Goal: Transaction & Acquisition: Subscribe to service/newsletter

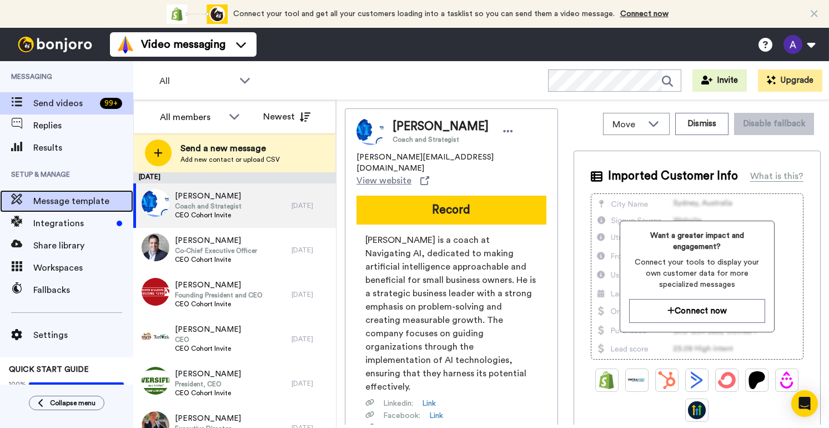
click at [57, 200] on span "Message template" at bounding box center [83, 200] width 100 height 13
click at [86, 202] on span "Message template" at bounding box center [83, 200] width 100 height 13
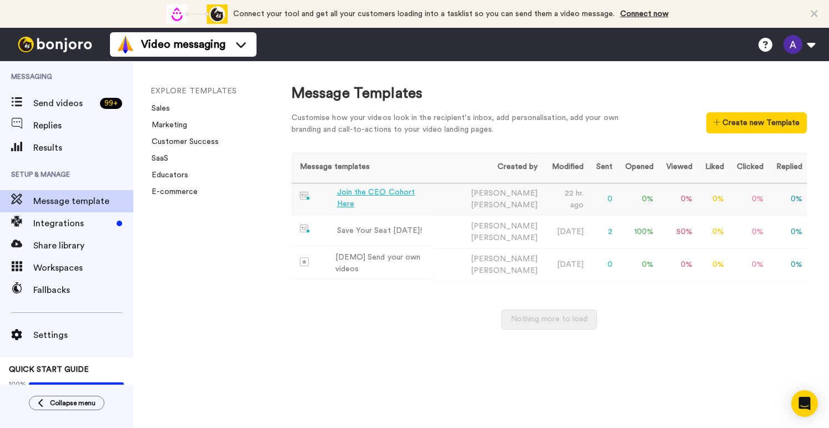
click at [368, 197] on div "Join the CEO Cohort Here" at bounding box center [383, 198] width 93 height 23
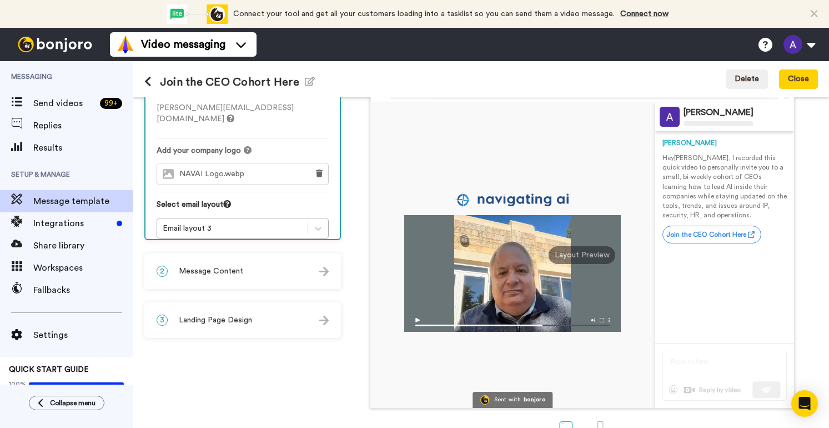
scroll to position [71, 0]
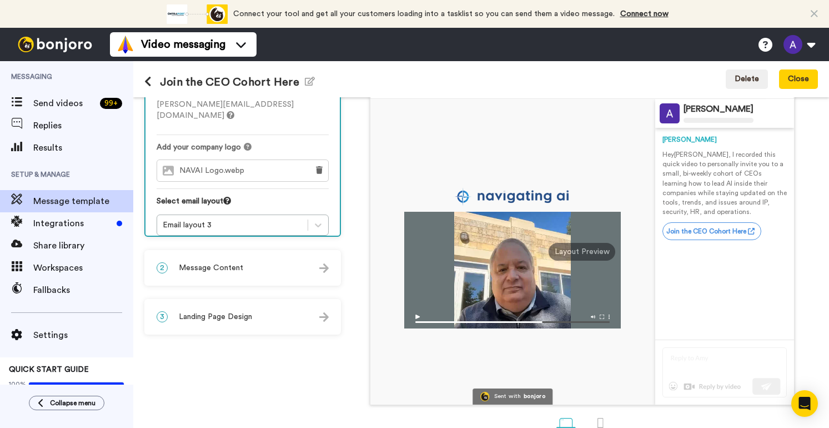
click at [327, 274] on div "2 Message Content" at bounding box center [243, 267] width 194 height 33
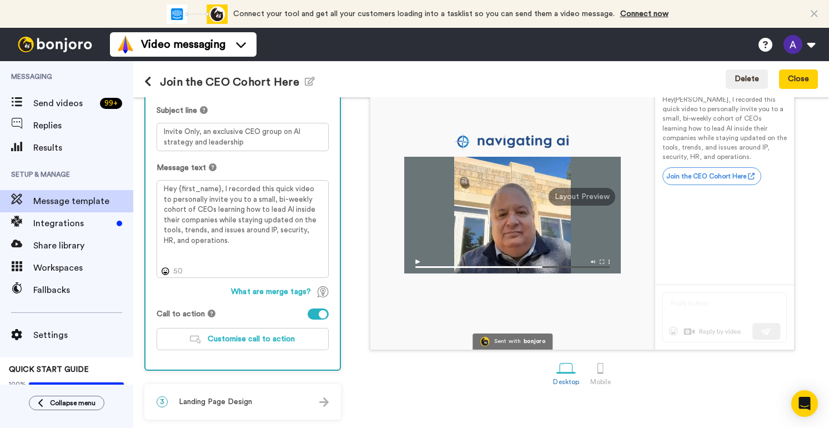
scroll to position [126, 0]
click at [319, 398] on img at bounding box center [323, 401] width 9 height 9
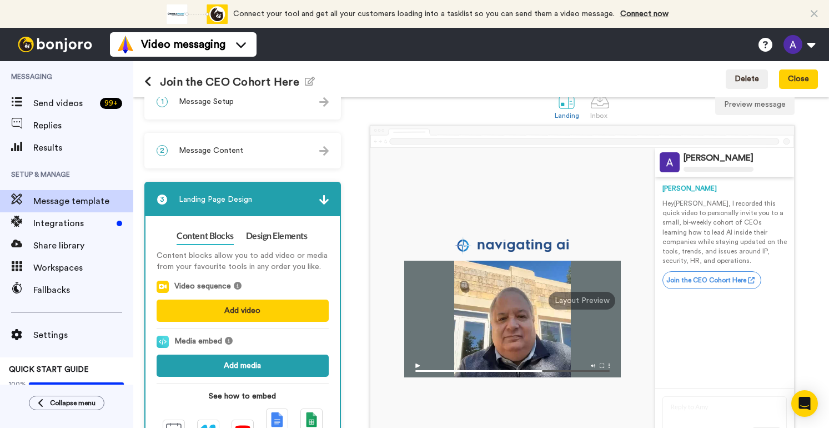
scroll to position [0, 0]
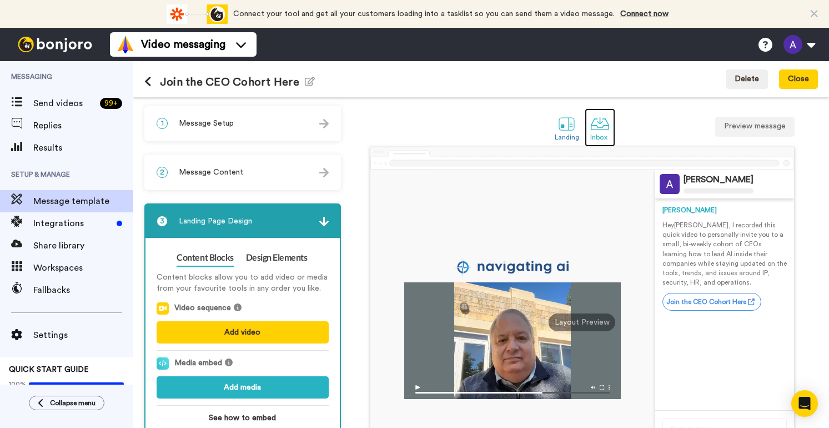
click at [593, 126] on div at bounding box center [599, 123] width 19 height 19
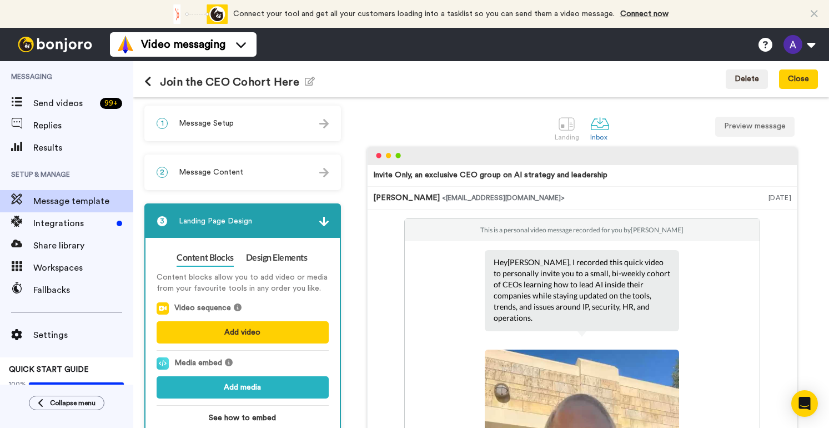
click at [385, 177] on div "Invite Only, an exclusive CEO group on AI strategy and leadership" at bounding box center [490, 174] width 234 height 11
click at [324, 125] on img at bounding box center [323, 123] width 9 height 9
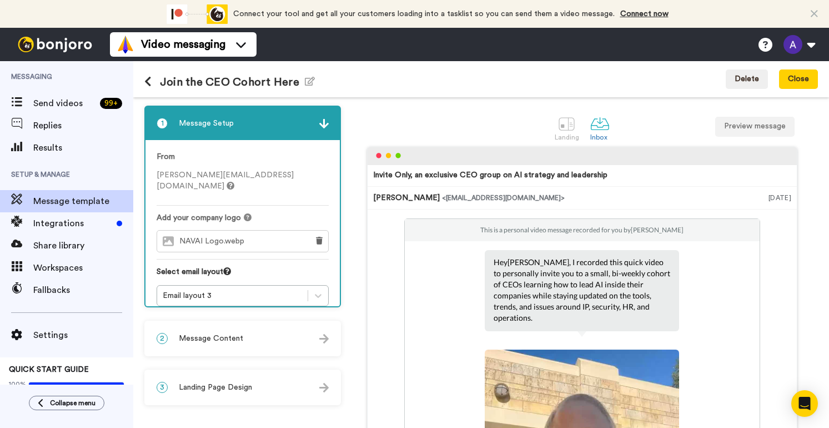
click at [323, 339] on img at bounding box center [323, 338] width 9 height 9
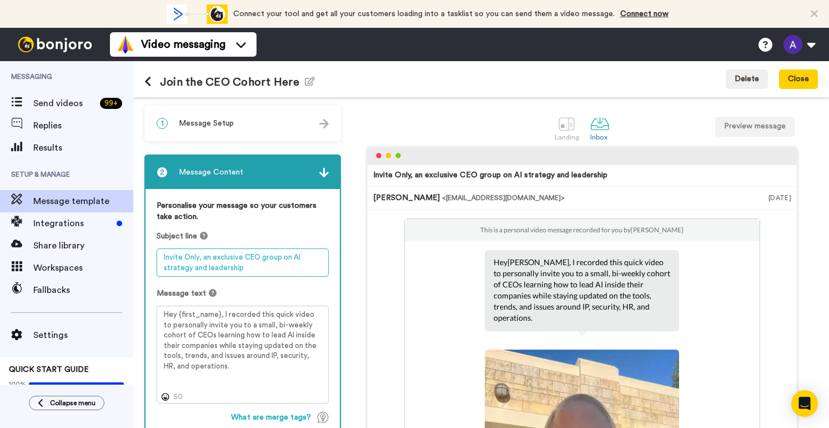
click at [163, 257] on textarea "Invite Only, an exclusive CEO group on AI strategy and leadership" at bounding box center [243, 262] width 172 height 28
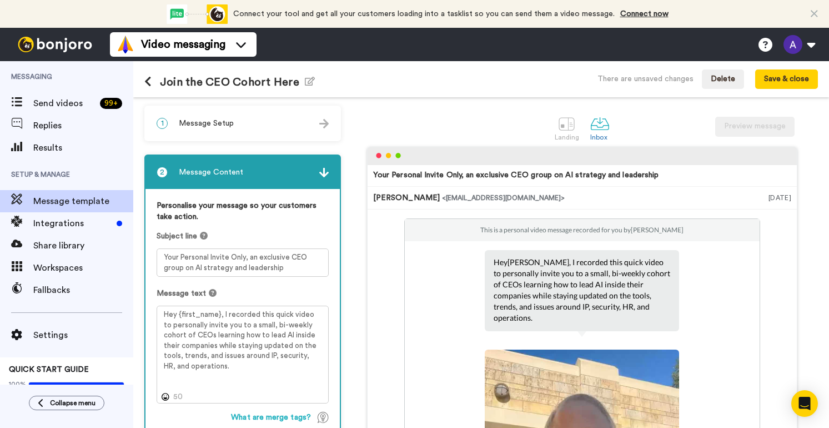
click at [457, 176] on div "Your Personal Invite Only, an exclusive CEO group on AI strategy and leadership" at bounding box center [515, 174] width 285 height 11
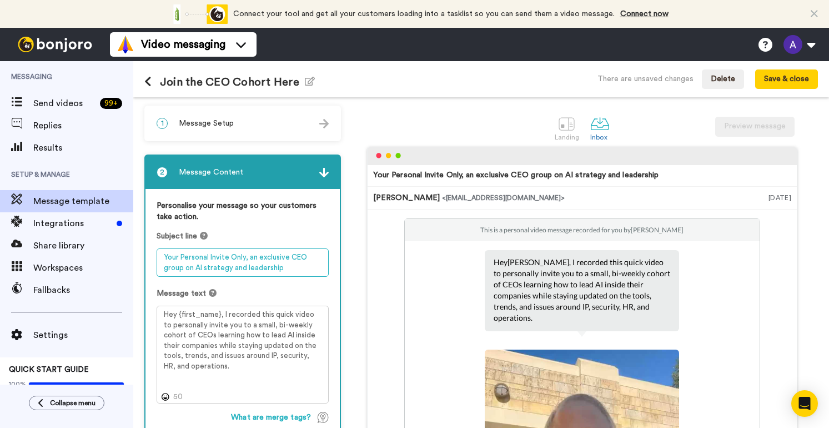
click at [249, 256] on textarea "Your Personal Invite Only, an exclusive CEO group on AI strategy and leadership" at bounding box center [243, 262] width 172 height 28
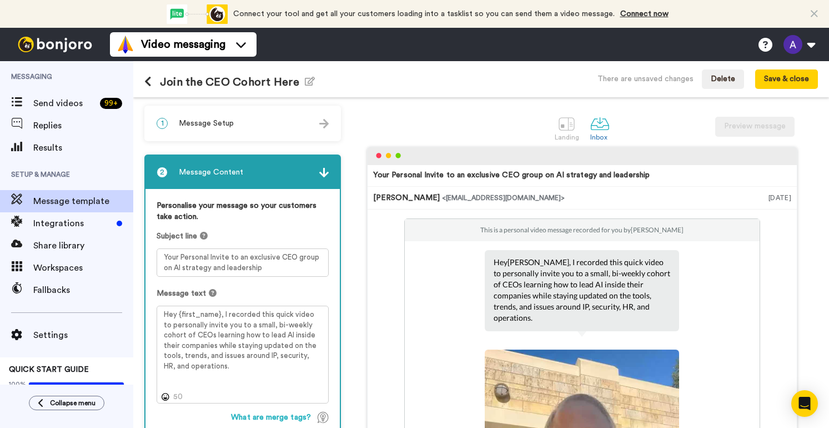
click at [513, 175] on div "Your Personal Invite to an exclusive CEO group on AI strategy and leadership" at bounding box center [511, 174] width 277 height 11
click at [531, 178] on div "Your Personal Invite to an exclusive CEO group on AI strategy and leadership" at bounding box center [511, 174] width 277 height 11
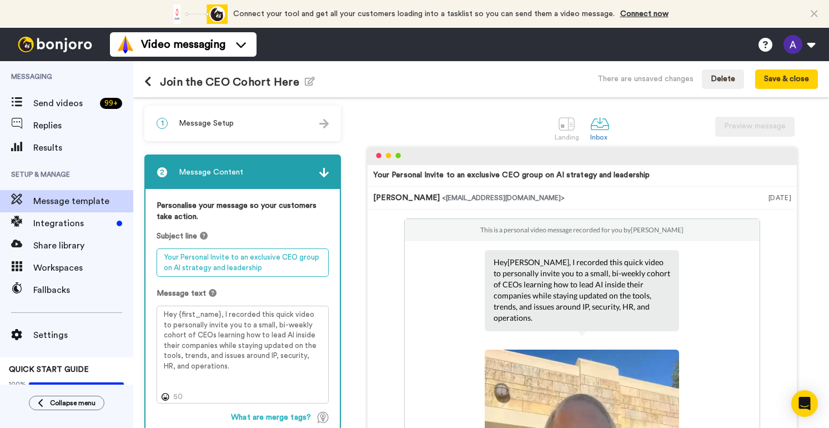
click at [315, 259] on textarea "Your Personal Invite to an exclusive CEO group on AI strategy and leadership" at bounding box center [243, 262] width 172 height 28
drag, startPoint x: 316, startPoint y: 258, endPoint x: 292, endPoint y: 261, distance: 24.1
click at [292, 261] on textarea "Your Personal Invite to an exclusive CEO group on AI strategy and leadership" at bounding box center [243, 262] width 172 height 28
drag, startPoint x: 295, startPoint y: 268, endPoint x: 207, endPoint y: 268, distance: 88.3
click at [207, 268] on textarea "Your Personal Invite to an exclusive CEO Cohort on AI strategy and leadership" at bounding box center [243, 262] width 172 height 28
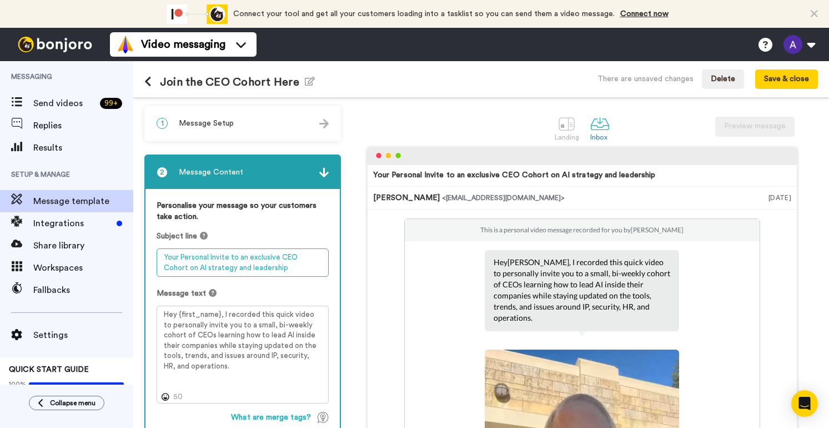
click at [207, 268] on textarea "Your Personal Invite to an exclusive CEO Cohort on AI strategy and leadership" at bounding box center [243, 262] width 172 height 28
click at [239, 257] on textarea "Your Personal Invite to an exclusive CEO Cohort on AI strategy and leadership" at bounding box center [243, 262] width 172 height 28
click at [231, 254] on textarea "Your Personal Invite to an Exclusive CEO Cohort on AI strategy and leadership" at bounding box center [243, 262] width 172 height 28
drag, startPoint x: 250, startPoint y: 258, endPoint x: 231, endPoint y: 257, distance: 18.9
click at [231, 257] on textarea "Your Personal Invite To An Exclusive CEO Cohort on AI strategy and leadership" at bounding box center [243, 262] width 172 height 28
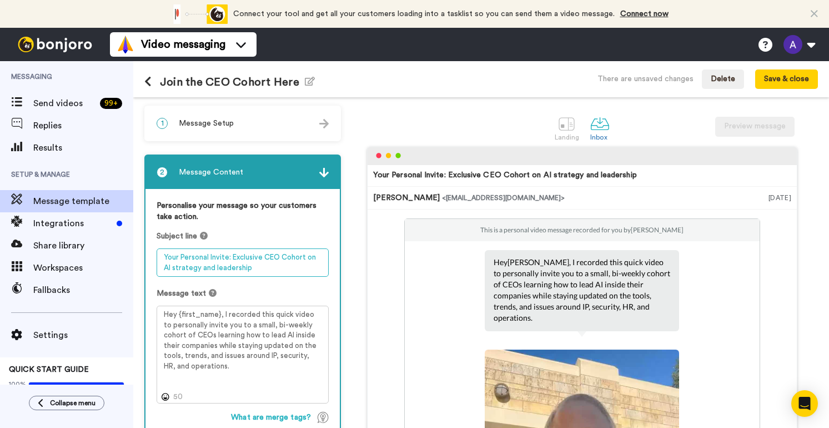
click at [175, 268] on textarea "Your Personal Invite: Exclusive CEO Cohort on AI strategy and leadership" at bounding box center [243, 262] width 172 height 28
click at [216, 269] on textarea "Your Personal Invite: Exclusive CEO Cohort on AI Strategy and leadership" at bounding box center [243, 262] width 172 height 28
drag, startPoint x: 227, startPoint y: 256, endPoint x: 160, endPoint y: 254, distance: 66.7
click at [160, 254] on textarea "Your Personal Invite: Exclusive CEO Cohort on AI Strategy andLleadership" at bounding box center [243, 262] width 172 height 28
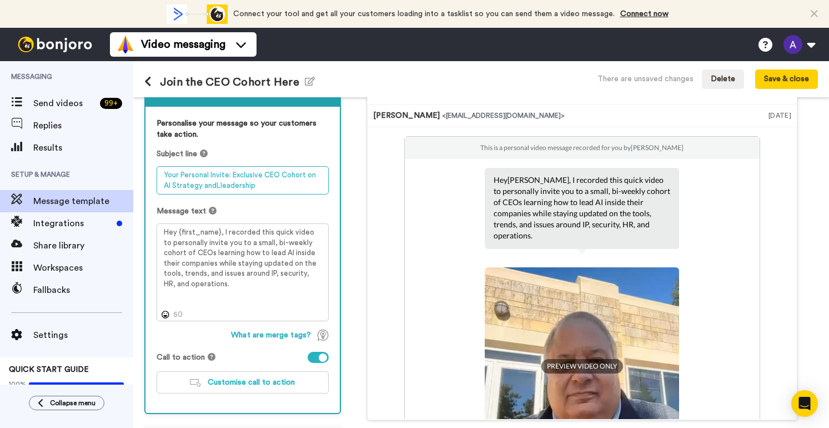
scroll to position [83, 0]
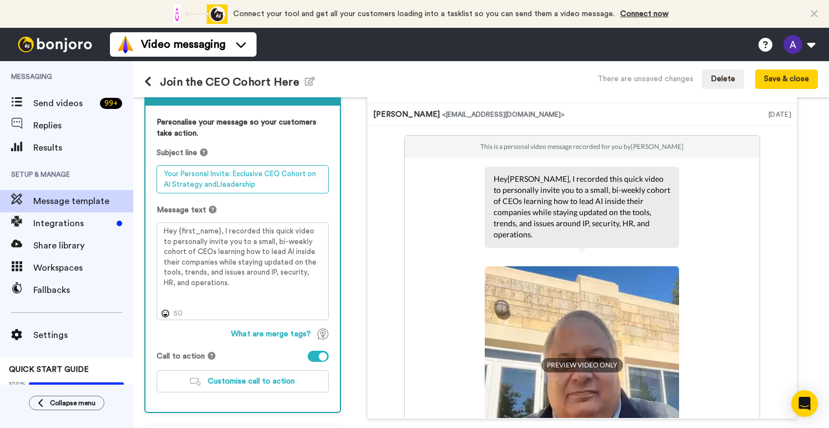
type textarea "Your Personal Invite: Exclusive CEO Cohort on AI Strategy andLleadership"
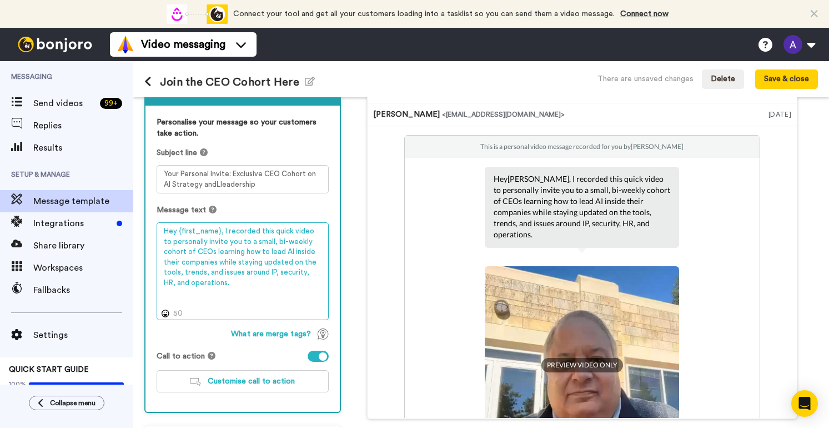
click at [164, 273] on textarea "Hey {first_name}, I recorded this quick video to personally invite you to a sma…" at bounding box center [243, 271] width 172 height 98
click at [223, 284] on textarea "Hey {first_name}, I recorded this quick video to personally invite you to a sma…" at bounding box center [243, 271] width 172 height 98
click at [169, 284] on textarea "Hey {first_name}, I recorded this quick video to personally invite you to a sma…" at bounding box center [243, 271] width 172 height 98
type textarea "Hey {first_name}, I recorded this quick video to personally invite you to a sma…"
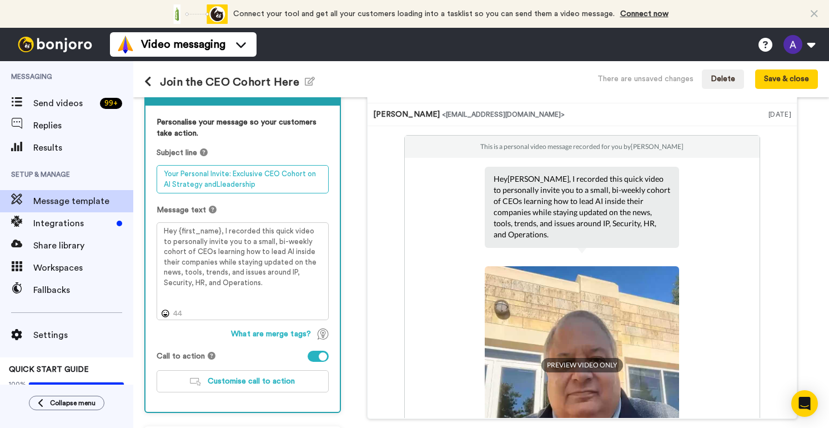
click at [220, 184] on textarea "Your Personal Invite: Exclusive CEO Cohort on AI Strategy andLleadership" at bounding box center [243, 179] width 172 height 28
type textarea "Your Personal Invite: Exclusive CEO Cohort on AI Strategy andLeadership"
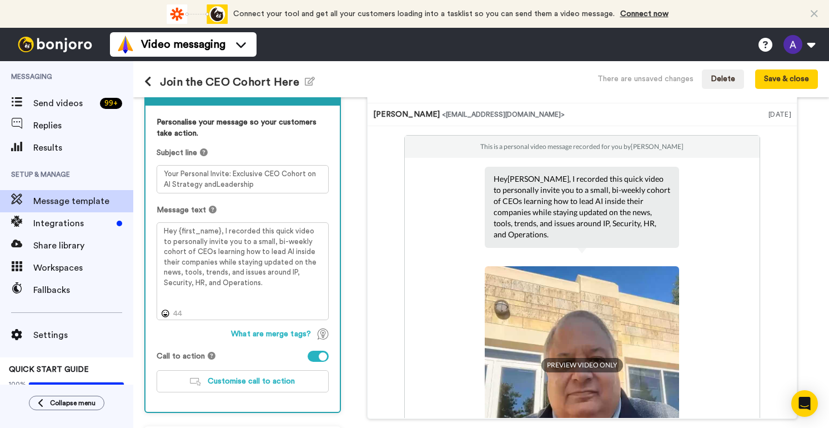
click at [378, 148] on div "This is a personal video message recorded for you by Alan Littman Hey Tom , I r…" at bounding box center [582, 364] width 418 height 458
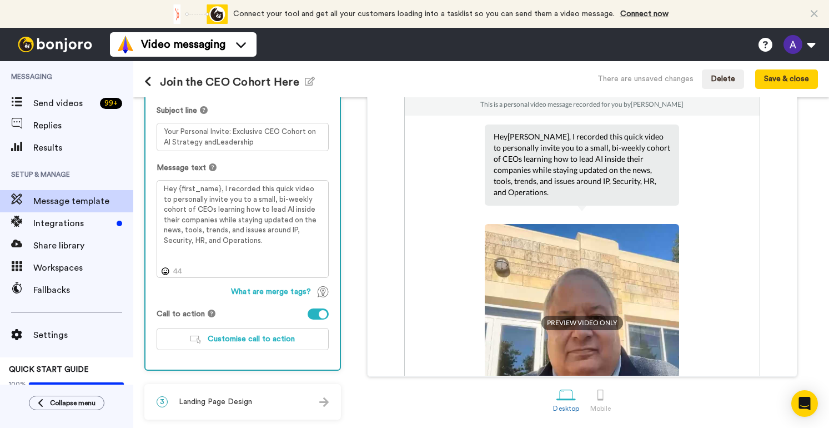
scroll to position [0, 0]
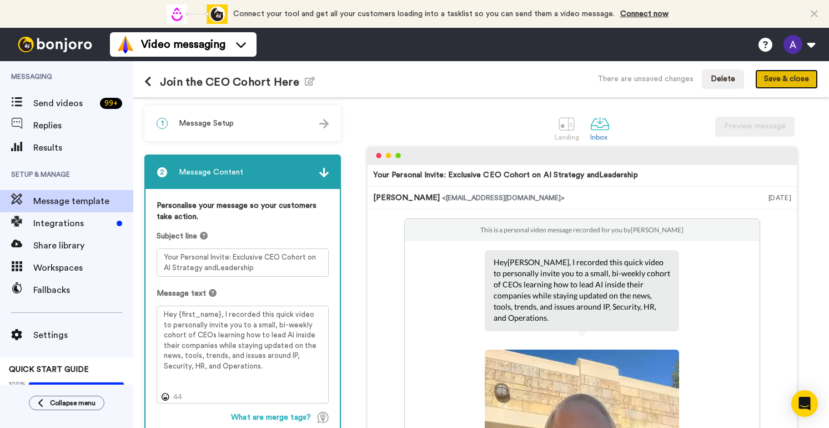
click at [776, 83] on button "Save & close" at bounding box center [786, 79] width 63 height 20
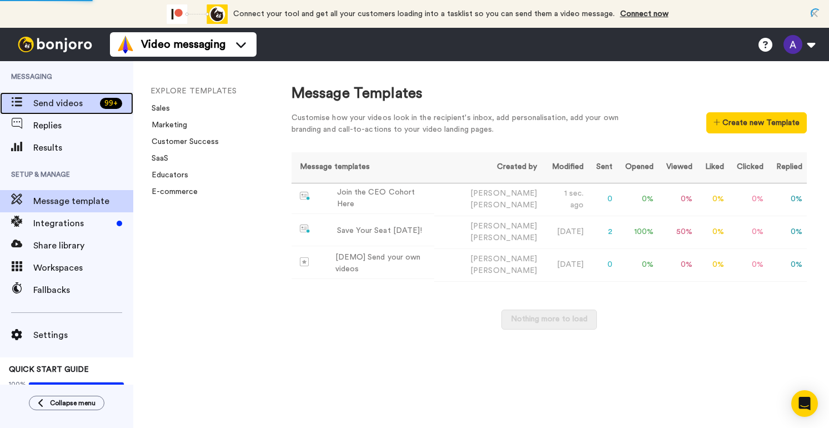
click at [62, 107] on span "Send videos" at bounding box center [64, 103] width 62 height 13
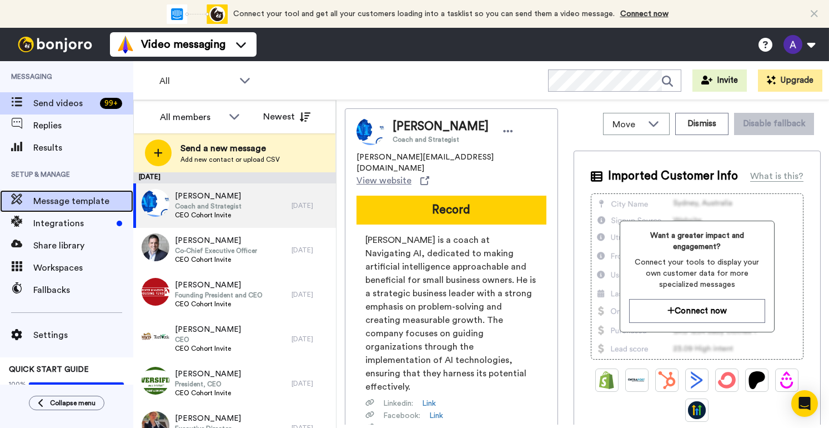
click at [86, 198] on span "Message template" at bounding box center [83, 200] width 100 height 13
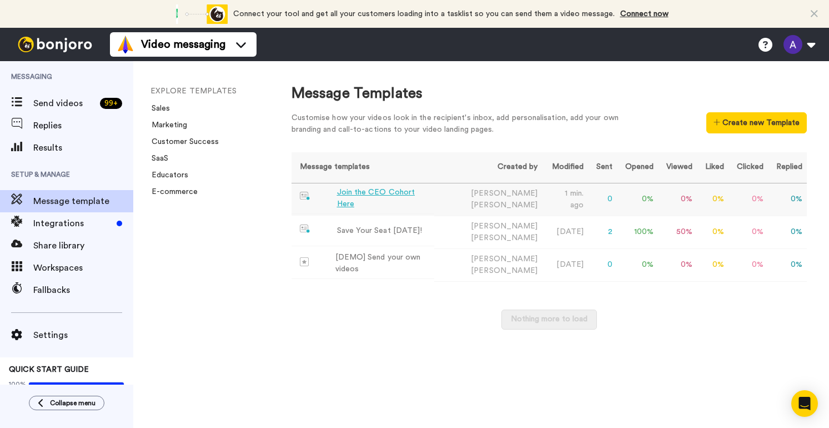
click at [358, 199] on div "Join the CEO Cohort Here" at bounding box center [383, 198] width 93 height 23
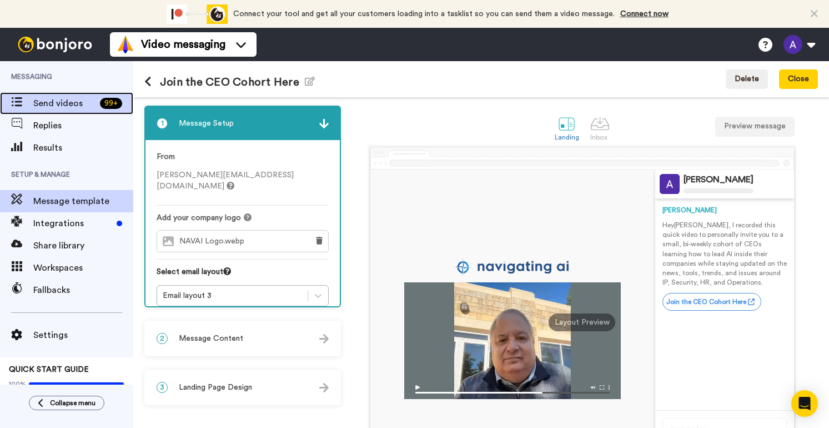
click at [67, 104] on span "Send videos" at bounding box center [64, 103] width 62 height 13
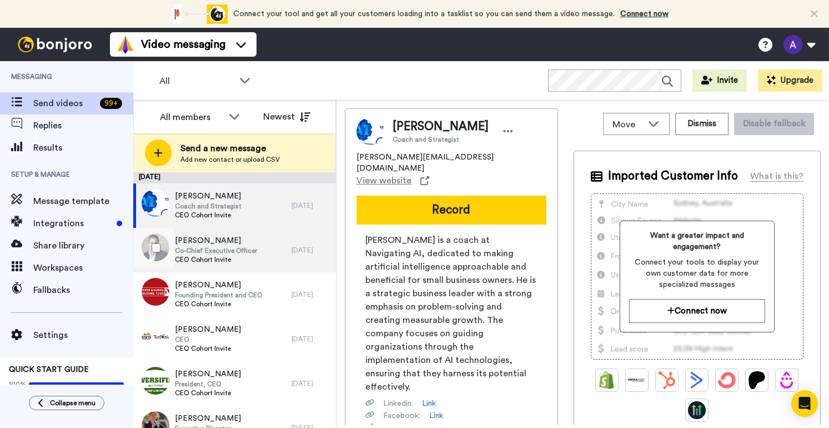
click at [204, 249] on span "Co-Chief Executive Officer" at bounding box center [216, 250] width 82 height 9
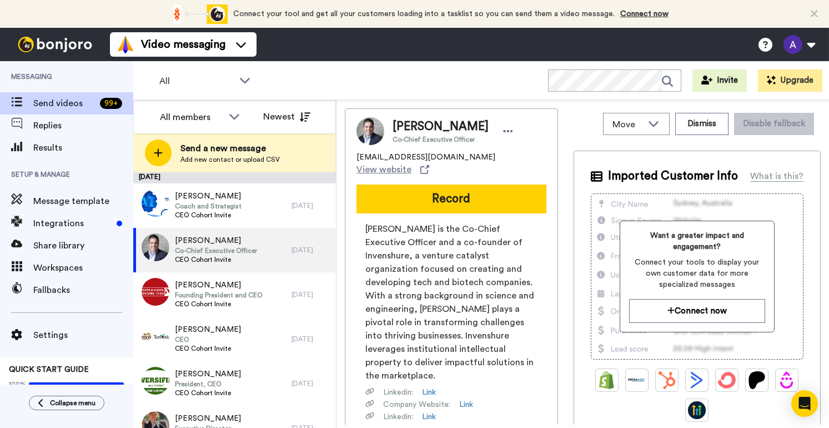
click at [271, 76] on div "All WORKSPACES View all All Default Task List + Add a new workspace Invite Upgr…" at bounding box center [481, 80] width 696 height 39
click at [237, 115] on icon at bounding box center [234, 116] width 13 height 11
click at [185, 141] on span "All members" at bounding box center [179, 141] width 57 height 11
click at [243, 81] on icon at bounding box center [245, 81] width 10 height 6
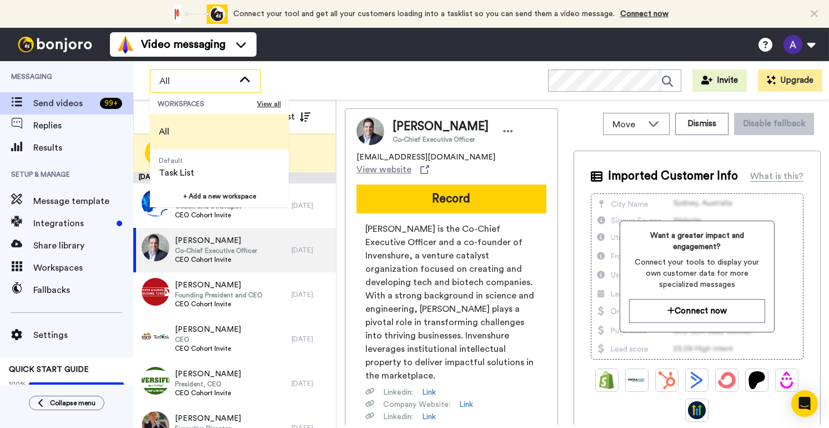
click at [243, 81] on icon at bounding box center [244, 79] width 13 height 11
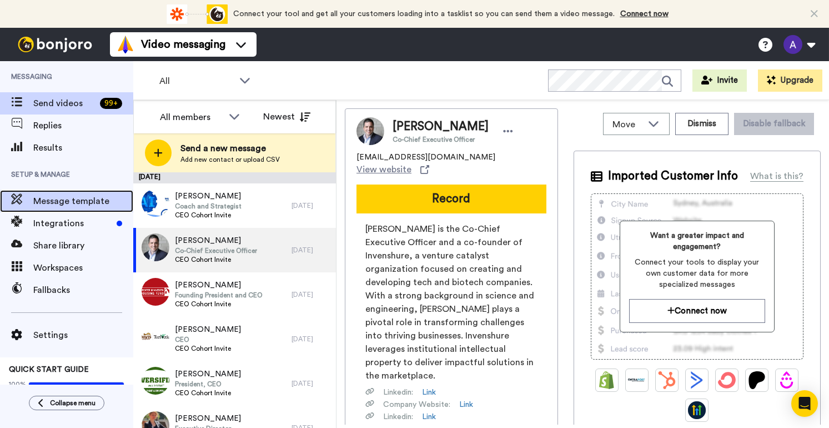
click at [63, 204] on span "Message template" at bounding box center [83, 200] width 100 height 13
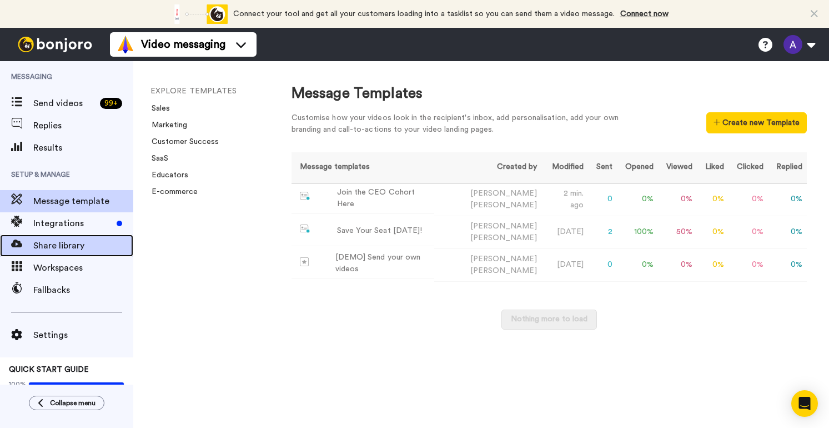
click at [54, 250] on span "Share library" at bounding box center [83, 245] width 100 height 13
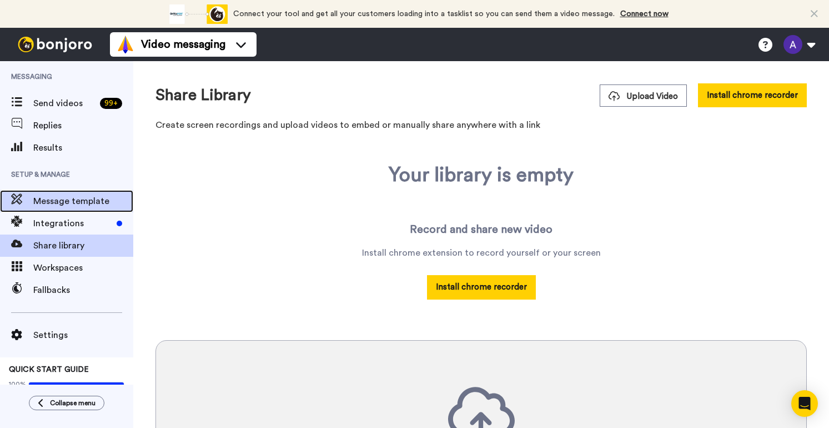
click at [58, 199] on span "Message template" at bounding box center [83, 200] width 100 height 13
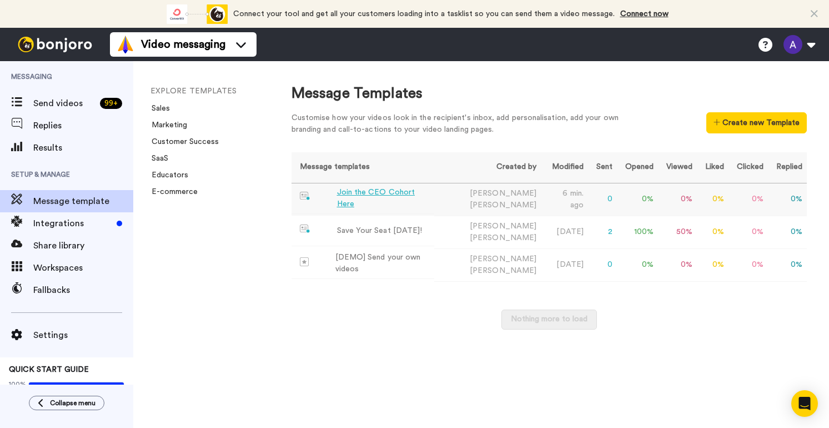
click at [390, 196] on div "Join the CEO Cohort Here" at bounding box center [383, 198] width 93 height 23
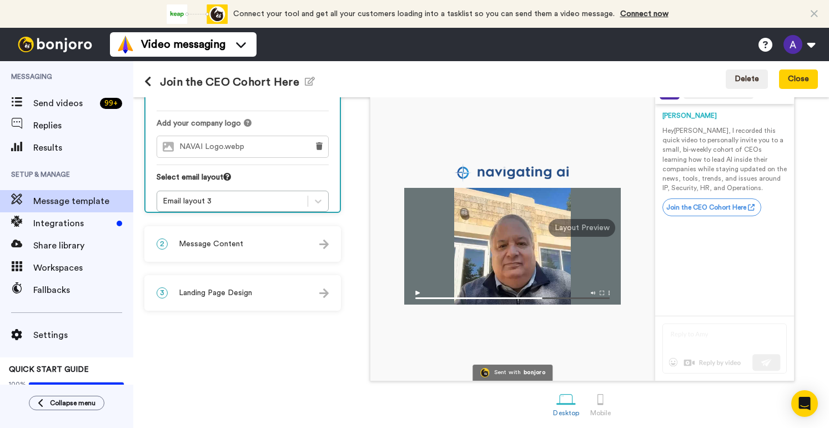
scroll to position [98, 0]
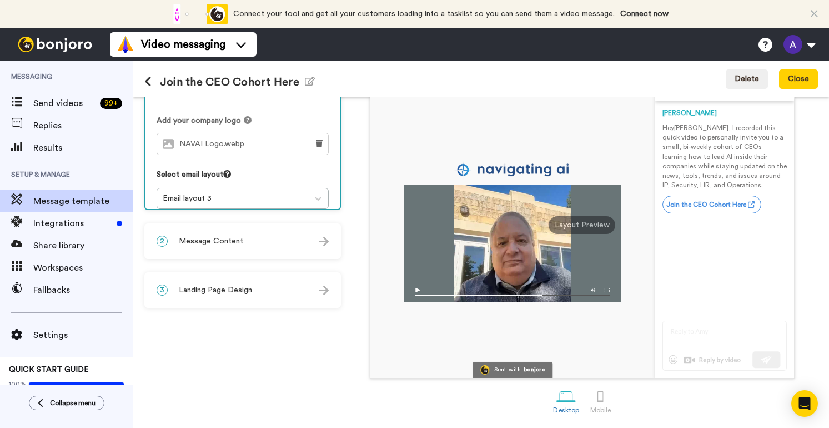
click at [605, 289] on img at bounding box center [512, 291] width 217 height 19
click at [605, 288] on img at bounding box center [512, 291] width 217 height 19
click at [485, 239] on div at bounding box center [512, 243] width 217 height 117
click at [57, 150] on span "Results" at bounding box center [83, 147] width 100 height 13
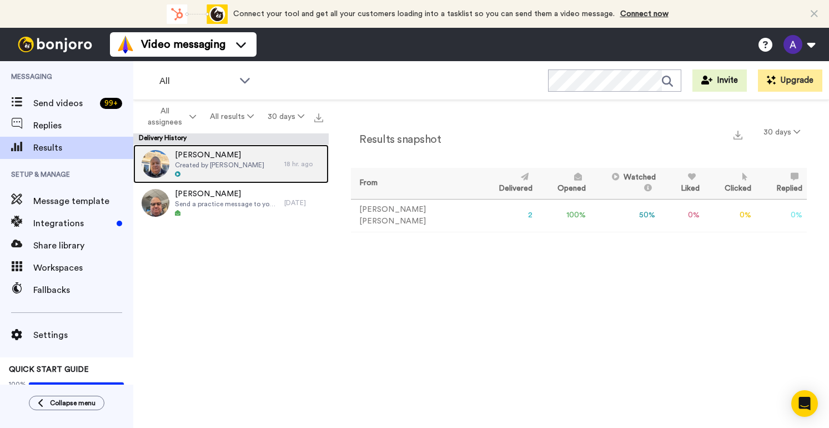
click at [225, 155] on span "[PERSON_NAME]" at bounding box center [219, 154] width 89 height 11
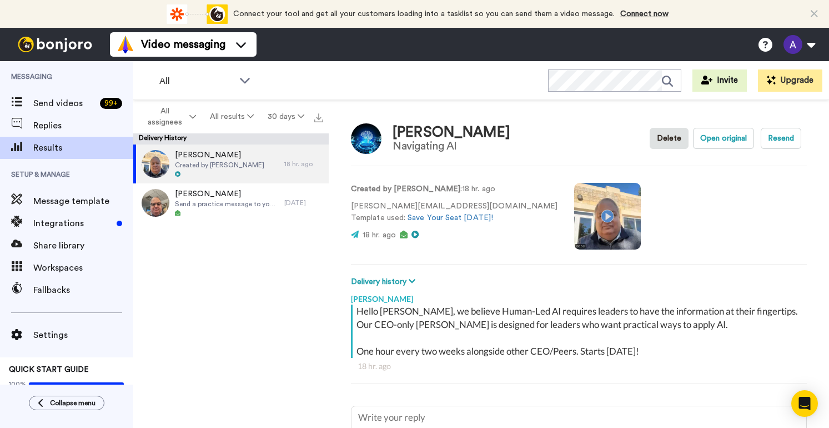
click at [574, 232] on video at bounding box center [607, 216] width 67 height 67
click at [574, 217] on video at bounding box center [607, 216] width 67 height 67
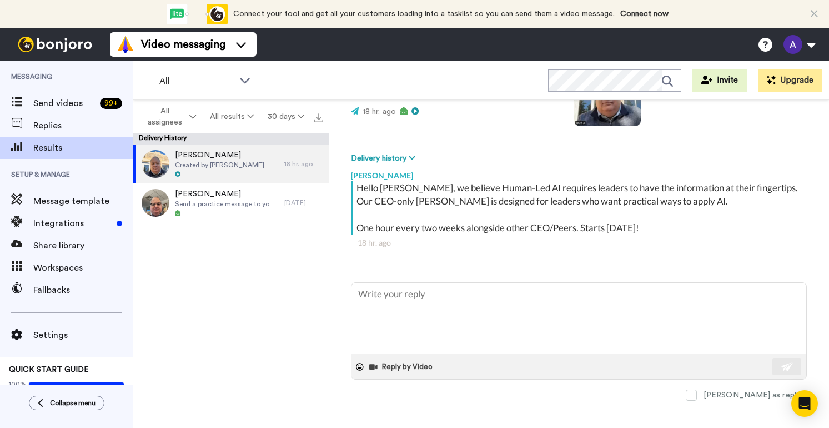
scroll to position [129, 0]
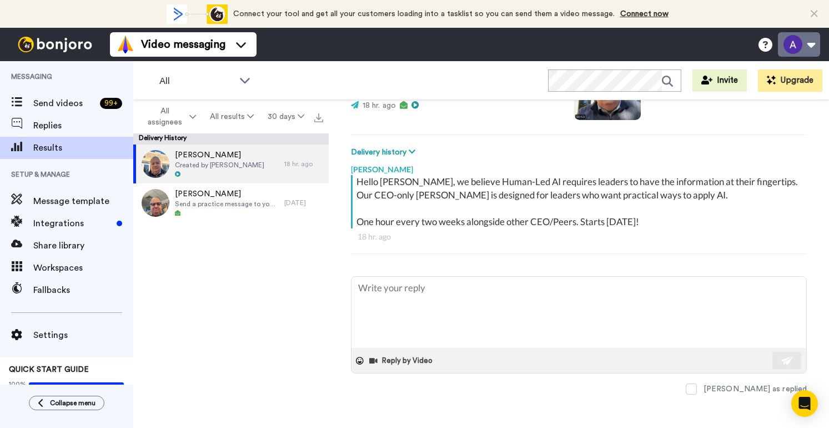
click at [814, 46] on button at bounding box center [799, 44] width 42 height 24
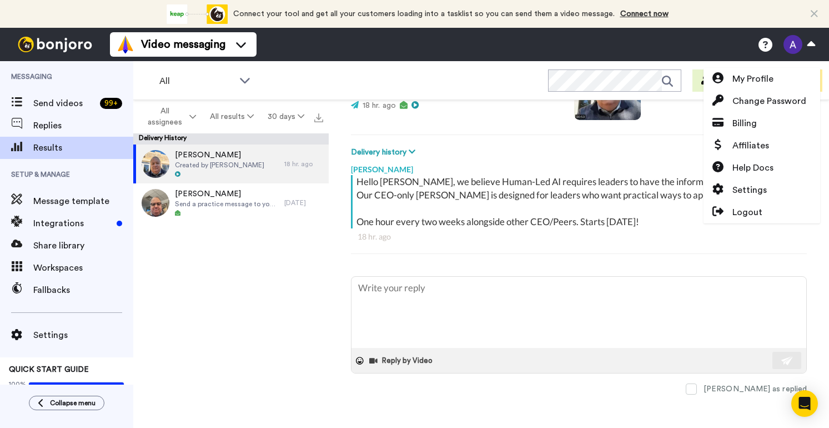
click at [656, 243] on div "Hello Alan, we believe Human-Led AI requires leaders to have the information at…" at bounding box center [579, 220] width 456 height 90
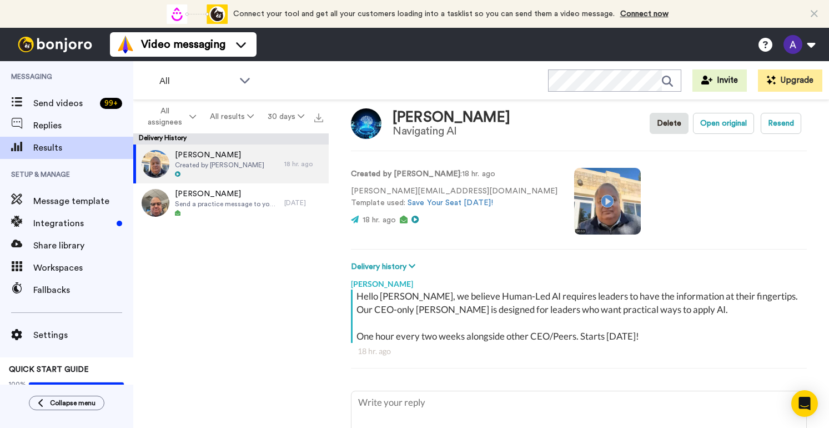
scroll to position [0, 0]
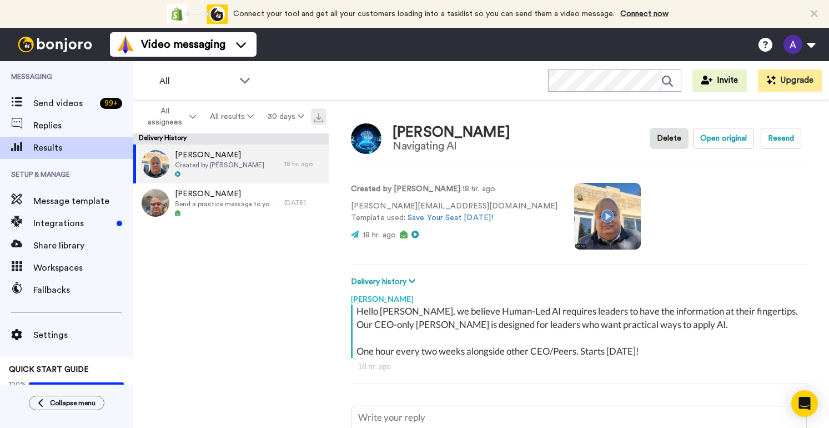
click at [322, 118] on img at bounding box center [318, 117] width 9 height 9
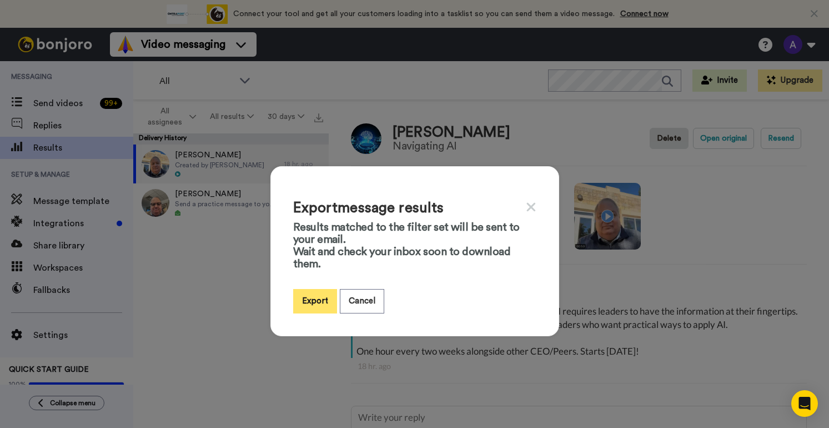
click at [305, 299] on button "Export" at bounding box center [315, 301] width 44 height 24
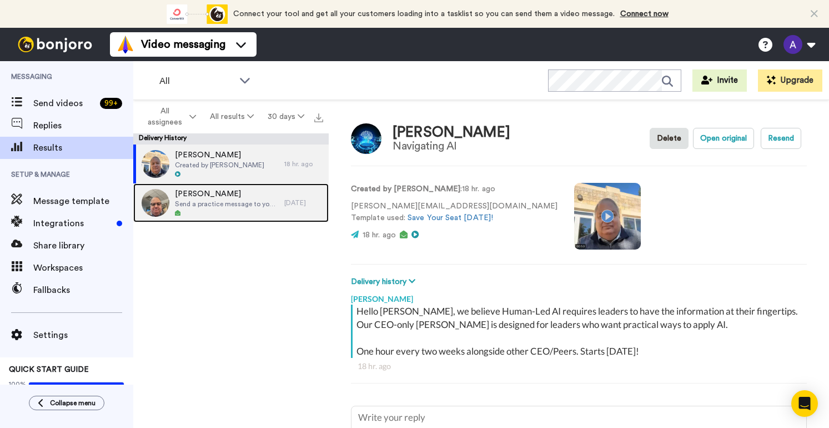
click at [252, 198] on span "[PERSON_NAME]" at bounding box center [227, 193] width 104 height 11
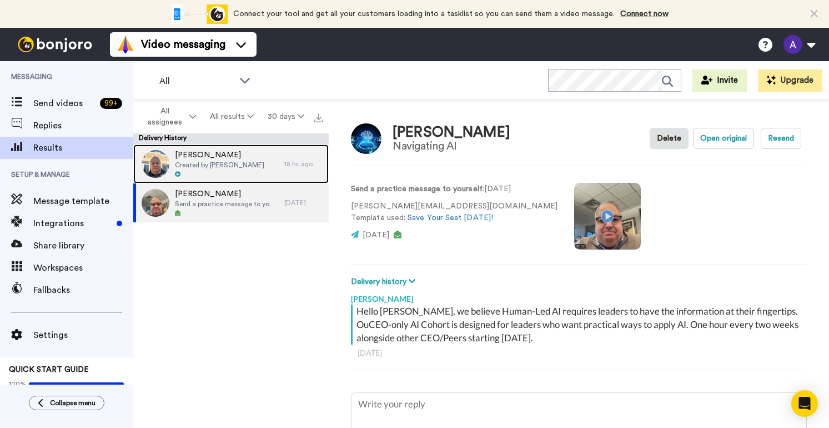
click at [247, 168] on span "Created by Alan Littman" at bounding box center [219, 165] width 89 height 9
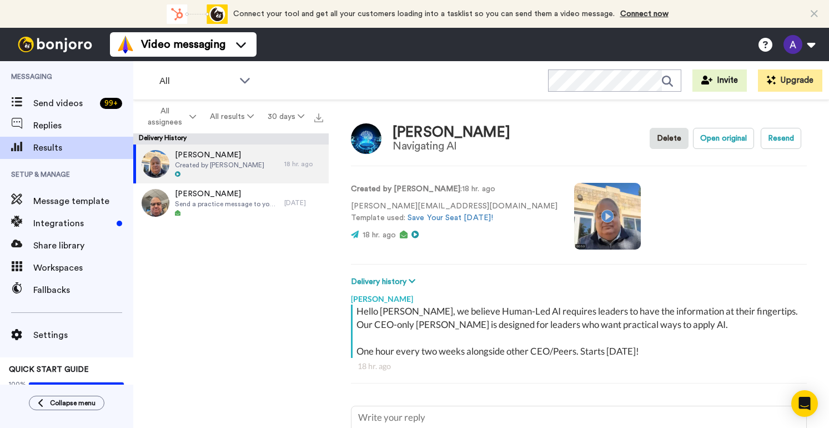
click at [209, 302] on div "Alan Created by Alan Littman 18 hr. ago Alan Send a practice message to yoursel…" at bounding box center [230, 289] width 195 height 290
type textarea "x"
click at [63, 108] on span "Send videos" at bounding box center [64, 103] width 62 height 13
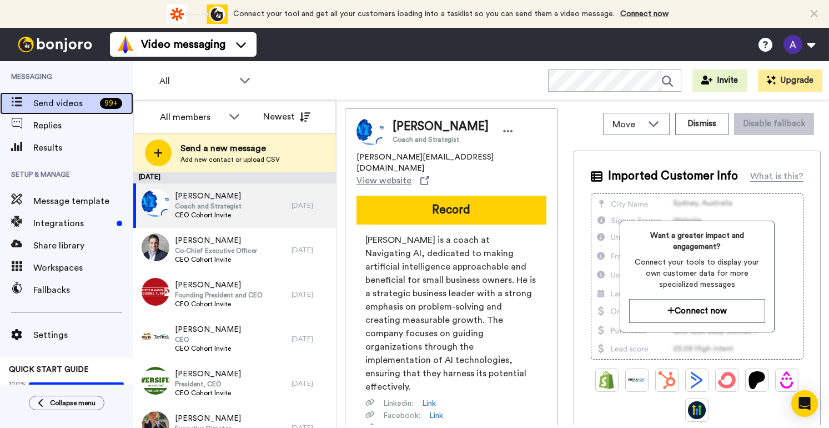
click at [67, 102] on span "Send videos" at bounding box center [64, 103] width 62 height 13
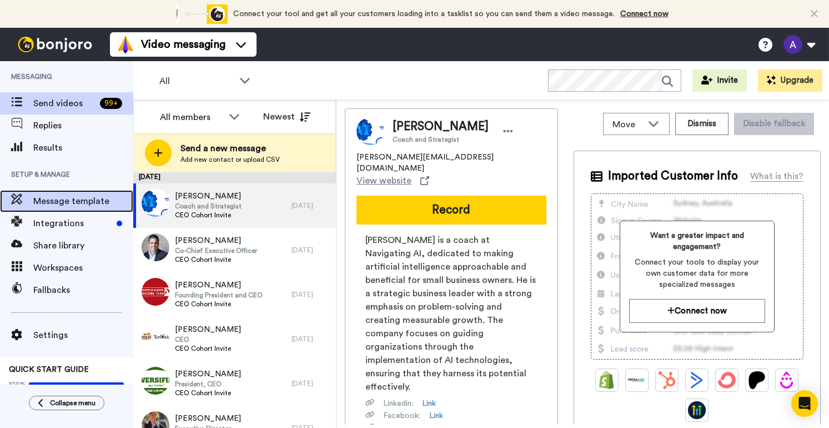
click at [62, 198] on span "Message template" at bounding box center [83, 200] width 100 height 13
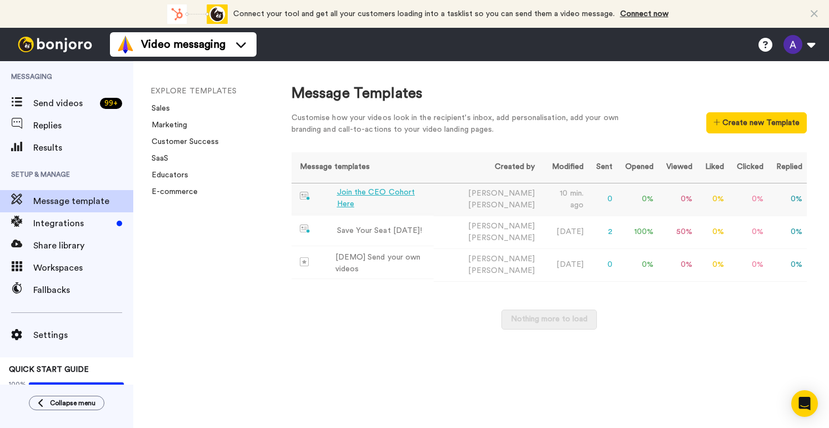
click at [365, 192] on div "Join the CEO Cohort Here" at bounding box center [383, 198] width 93 height 23
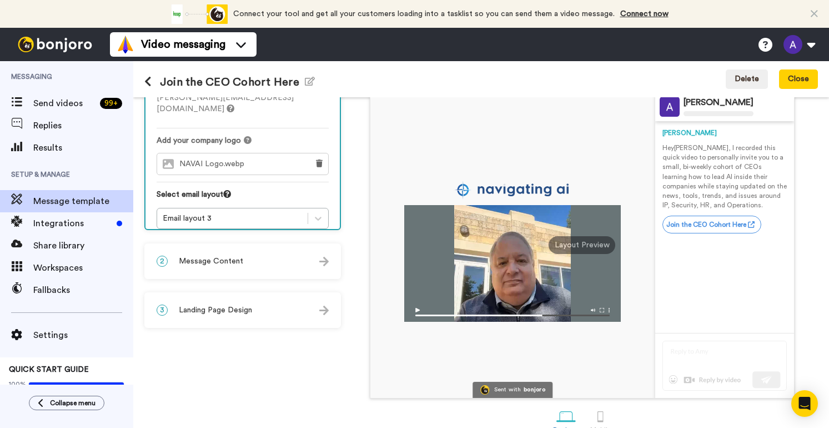
scroll to position [98, 0]
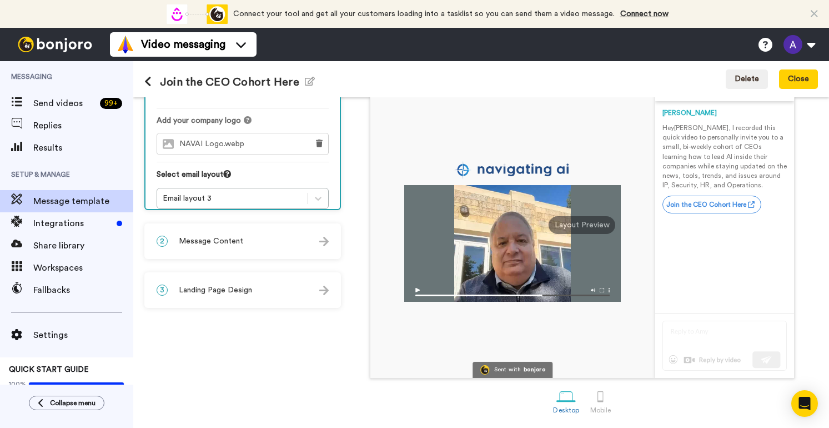
click at [557, 223] on div "Layout Preview" at bounding box center [582, 225] width 67 height 18
click at [592, 226] on div "Layout Preview" at bounding box center [582, 225] width 67 height 18
click at [596, 290] on img at bounding box center [512, 291] width 217 height 19
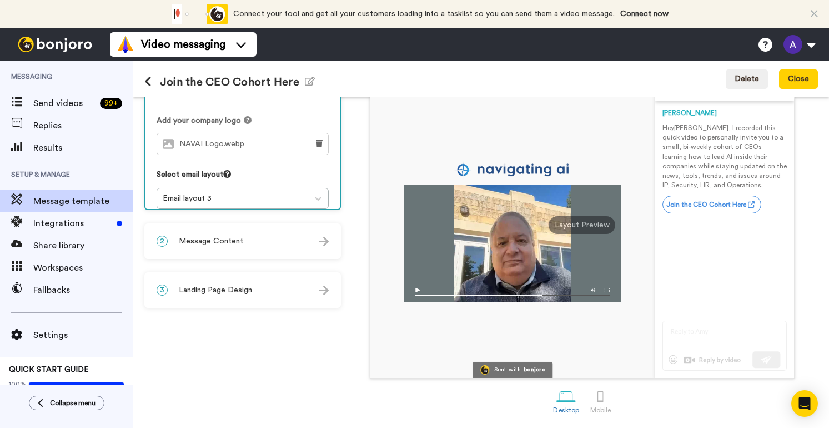
click at [596, 290] on img at bounding box center [512, 291] width 217 height 19
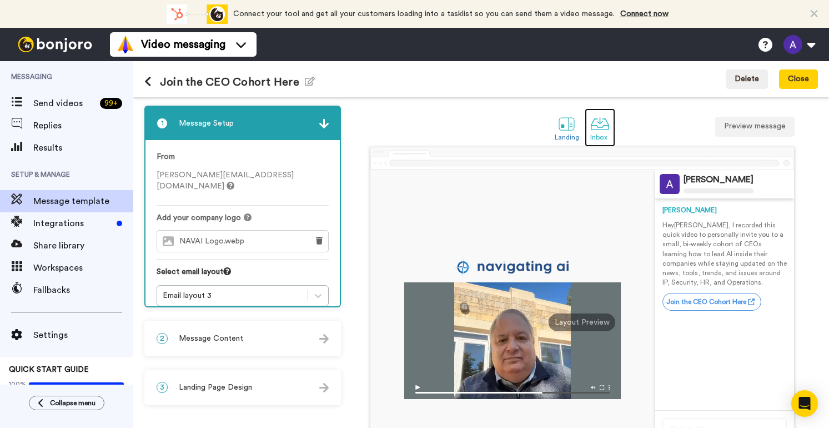
click at [594, 129] on div at bounding box center [599, 123] width 19 height 19
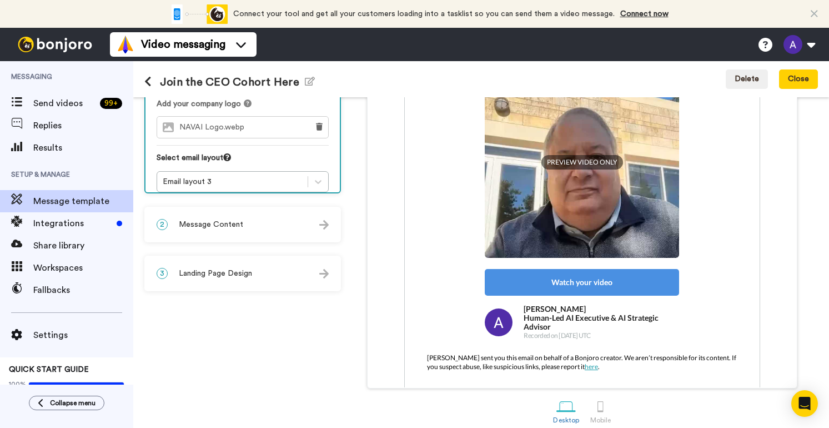
scroll to position [125, 0]
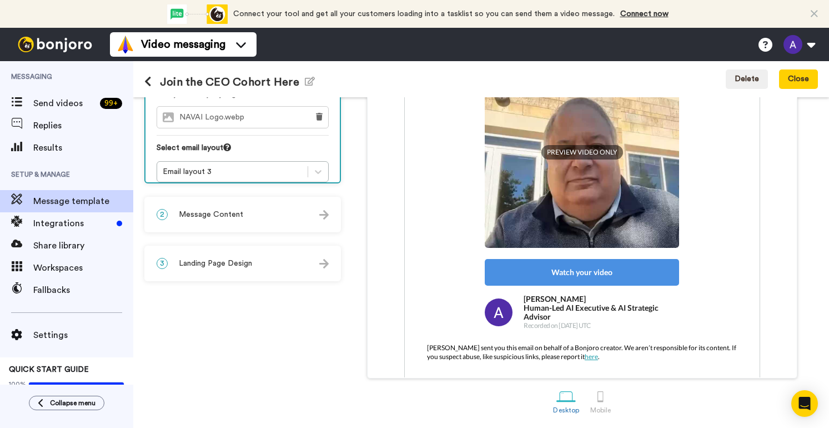
click at [655, 207] on img at bounding box center [582, 150] width 194 height 194
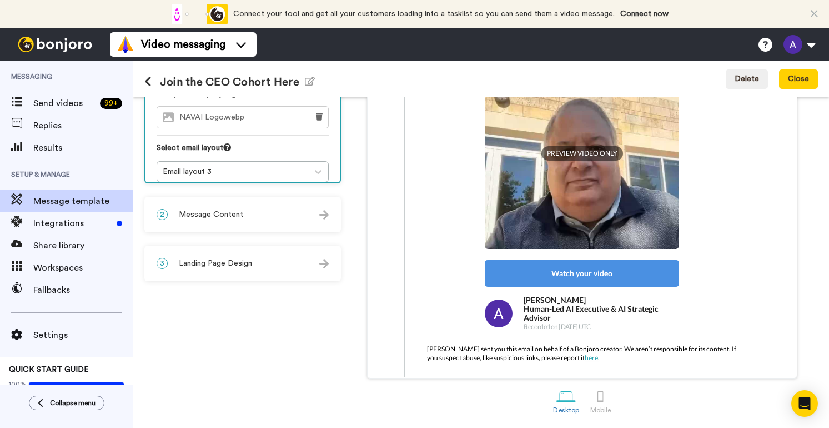
click at [538, 263] on div "Watch your video" at bounding box center [582, 273] width 194 height 27
click at [574, 261] on div "Watch your video" at bounding box center [582, 273] width 194 height 27
click at [574, 154] on img at bounding box center [582, 151] width 194 height 194
click at [574, 146] on span "PREVIEW VIDEO ONLY" at bounding box center [582, 153] width 82 height 14
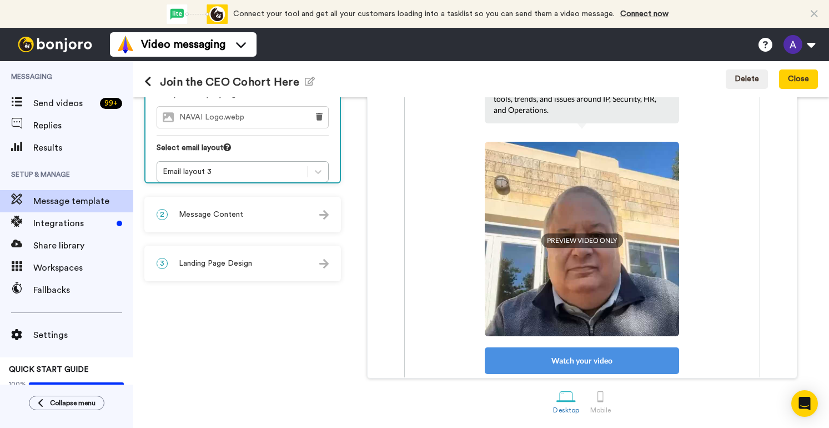
scroll to position [49, 0]
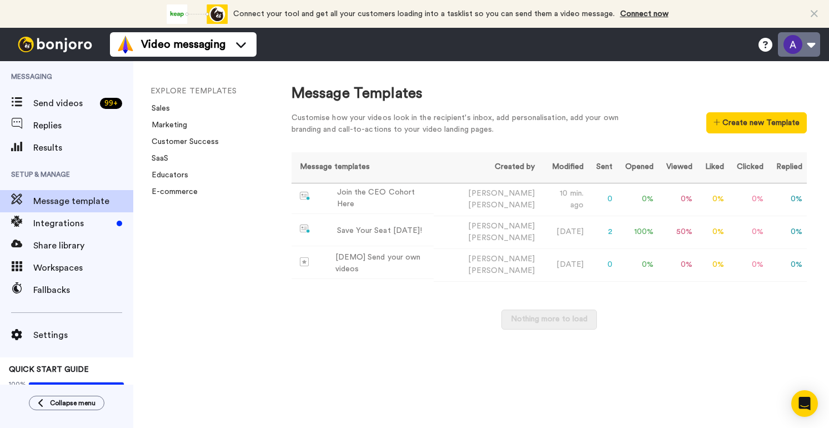
click at [814, 46] on button at bounding box center [799, 44] width 42 height 24
click at [671, 84] on div "Message Templates" at bounding box center [549, 93] width 515 height 21
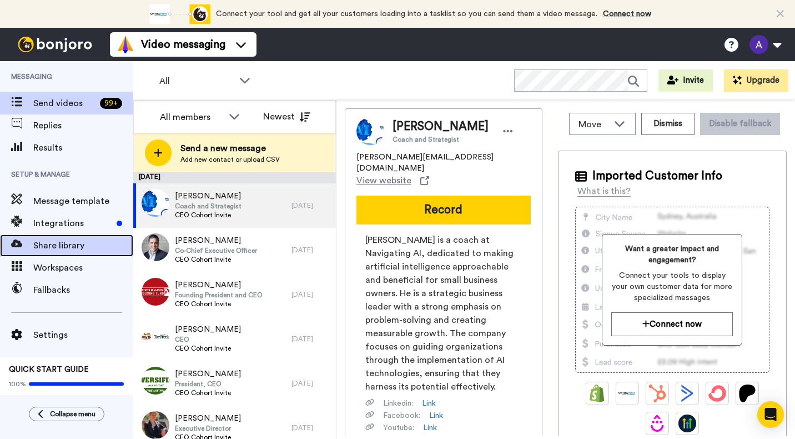
click at [76, 248] on span "Share library" at bounding box center [83, 245] width 100 height 13
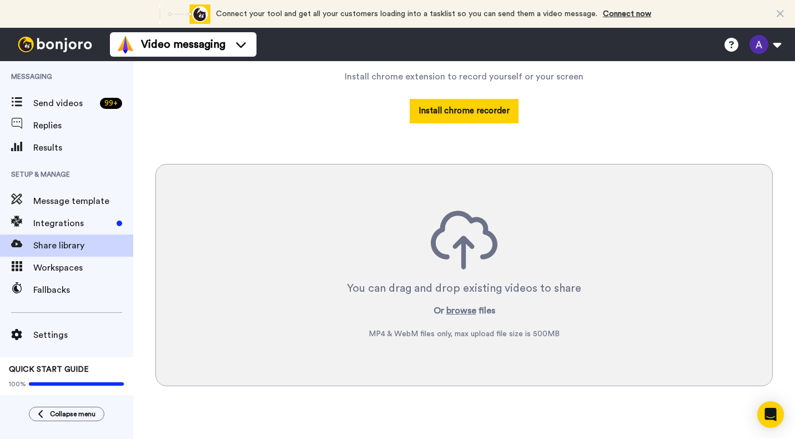
scroll to position [177, 0]
click at [452, 308] on button "browse" at bounding box center [462, 309] width 30 height 13
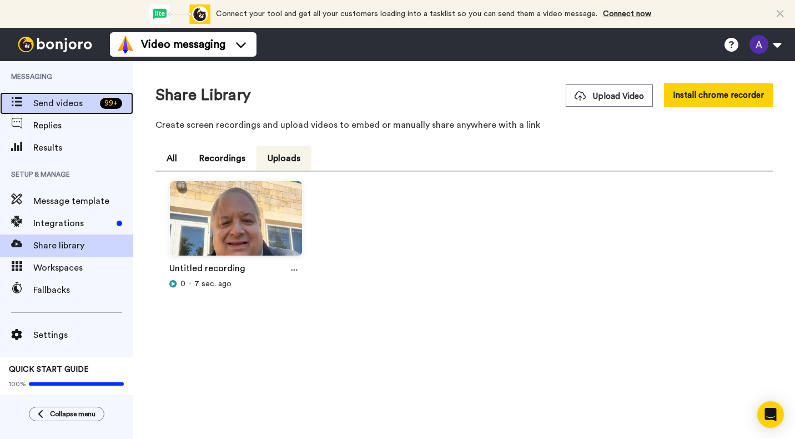
click at [44, 100] on span "Send videos" at bounding box center [64, 103] width 62 height 13
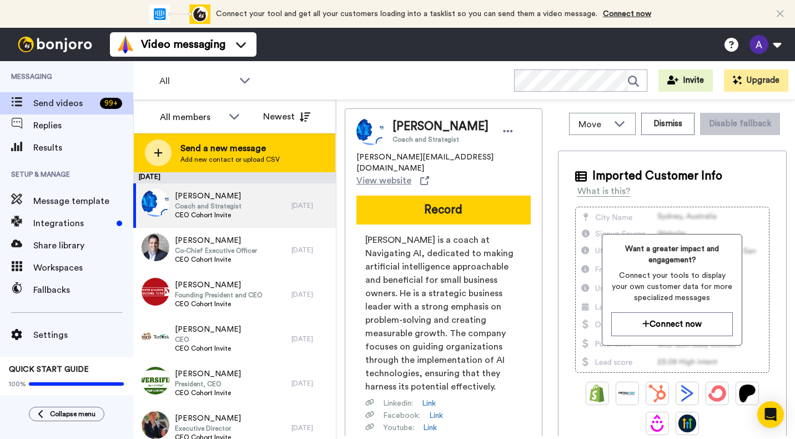
click at [217, 154] on span "Send a new message" at bounding box center [229, 148] width 99 height 13
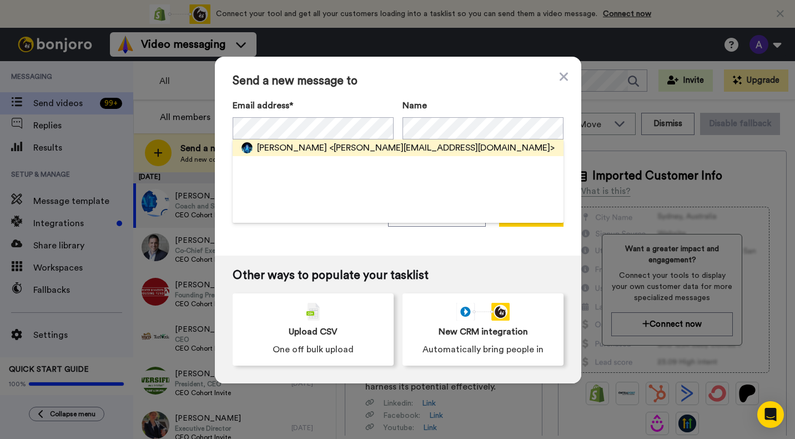
click at [329, 151] on span "<alan@navigatingai.co>" at bounding box center [441, 147] width 225 height 13
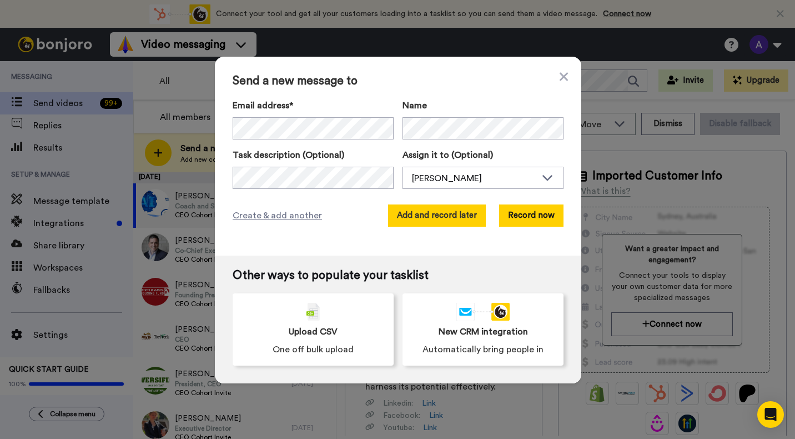
click at [442, 218] on button "Add and record later" at bounding box center [437, 215] width 98 height 22
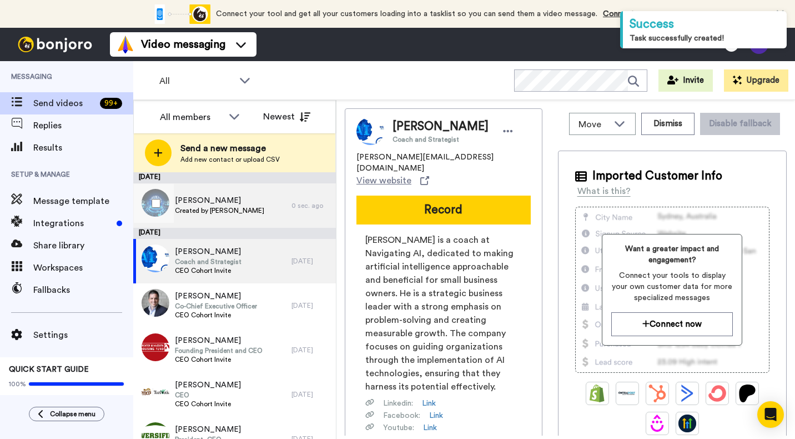
click at [207, 202] on span "[PERSON_NAME]" at bounding box center [219, 200] width 89 height 11
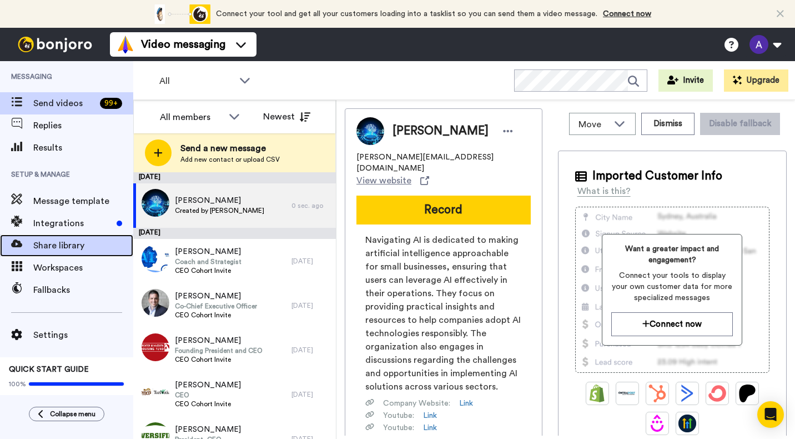
click at [69, 244] on span "Share library" at bounding box center [83, 245] width 100 height 13
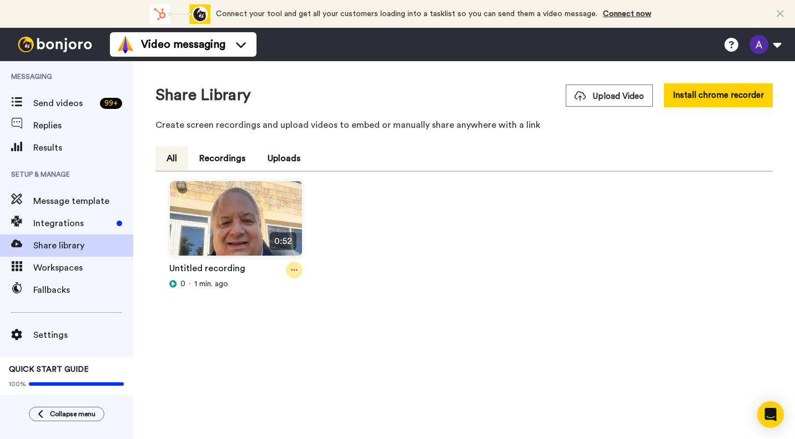
click at [297, 267] on icon at bounding box center [294, 270] width 7 height 8
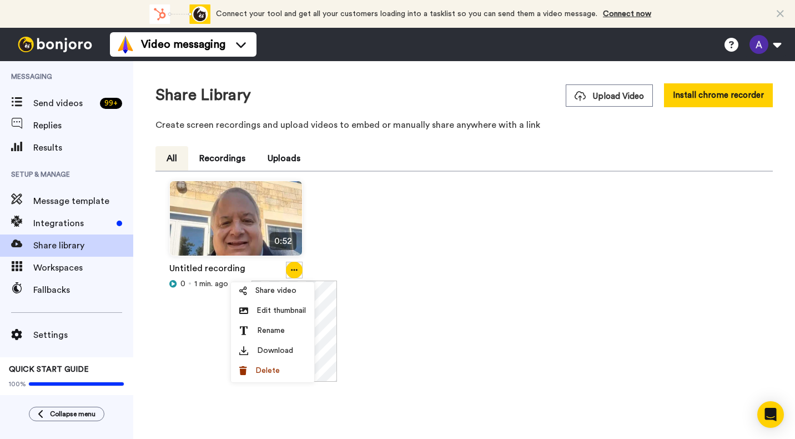
click at [389, 248] on div "0:52 Untitled recording 0 1 min. ago" at bounding box center [464, 253] width 609 height 146
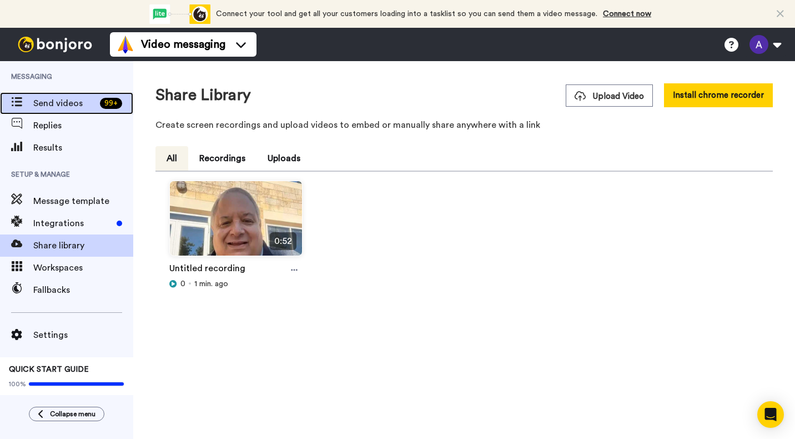
click at [53, 101] on span "Send videos" at bounding box center [64, 103] width 62 height 13
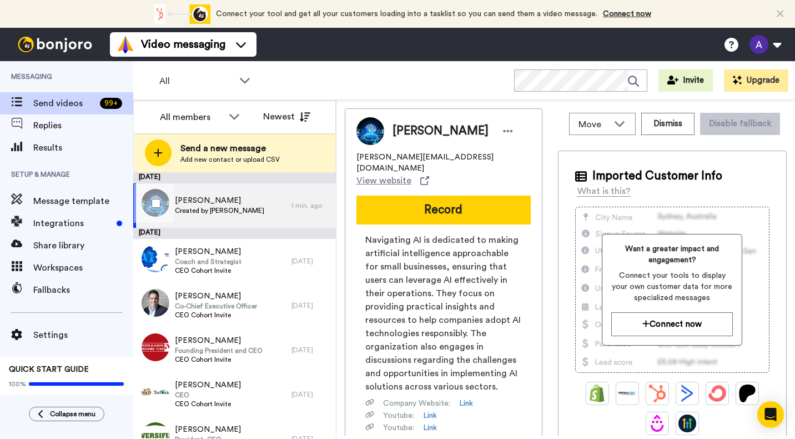
click at [237, 212] on span "Created by [PERSON_NAME]" at bounding box center [219, 210] width 89 height 9
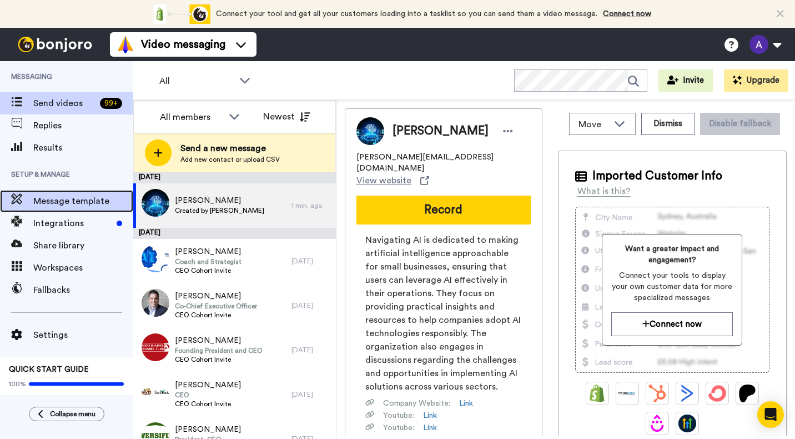
click at [89, 204] on span "Message template" at bounding box center [83, 200] width 100 height 13
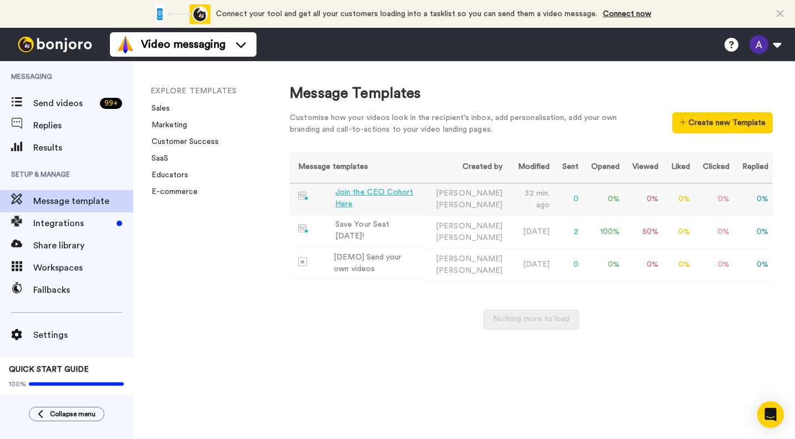
click at [379, 201] on div "Join the CEO Cohort Here" at bounding box center [377, 198] width 84 height 23
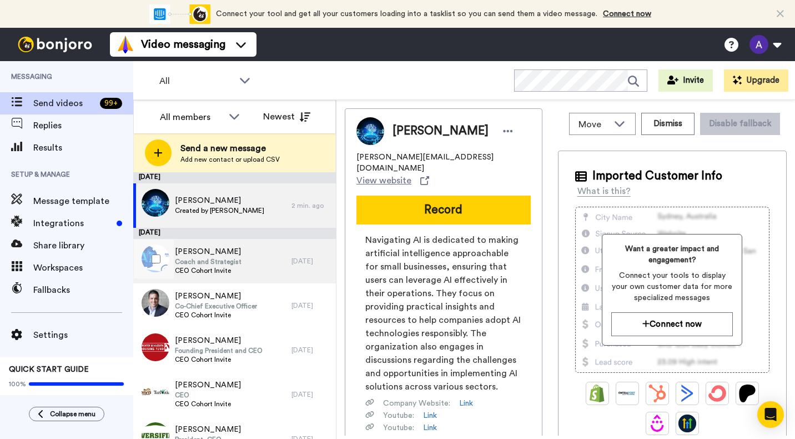
click at [222, 255] on span "Tim Holmes" at bounding box center [208, 251] width 67 height 11
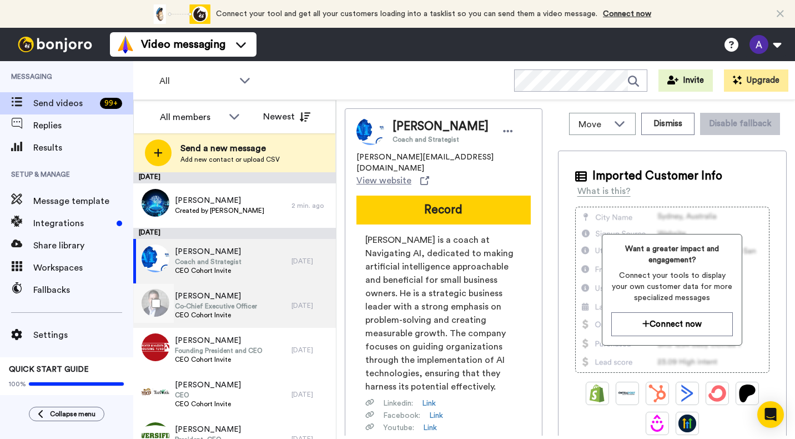
click at [215, 287] on div "Troy Kopischke Co-Chief Executive Officer CEO Cohort Invite" at bounding box center [212, 305] width 158 height 44
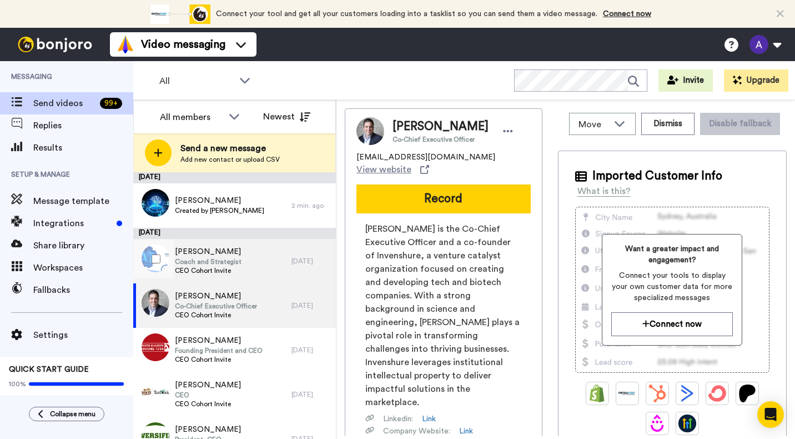
click at [223, 261] on span "Coach and Strategist" at bounding box center [208, 261] width 67 height 9
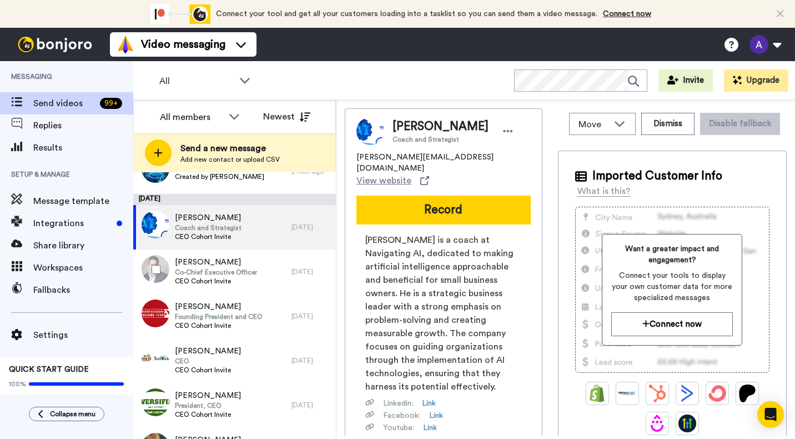
scroll to position [46, 0]
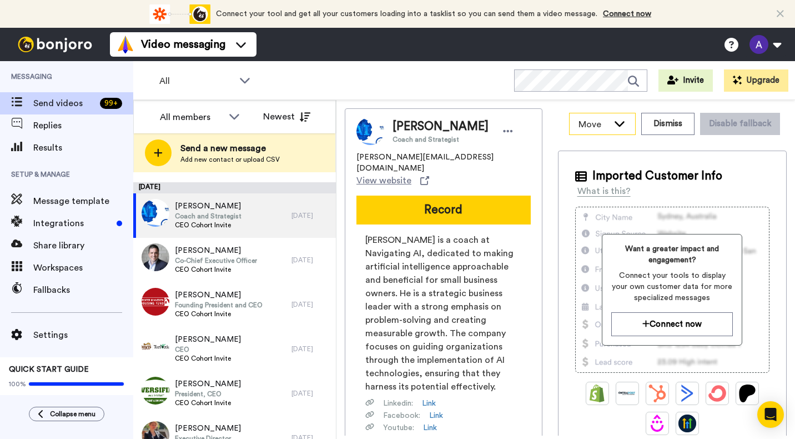
click at [615, 122] on icon at bounding box center [620, 124] width 10 height 6
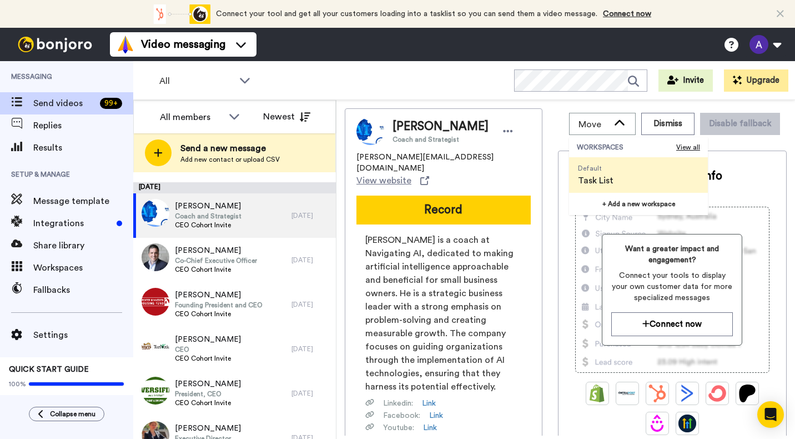
click at [627, 141] on li "WORKSPACES View all" at bounding box center [638, 147] width 139 height 20
click at [681, 124] on button "Dismiss" at bounding box center [667, 124] width 53 height 22
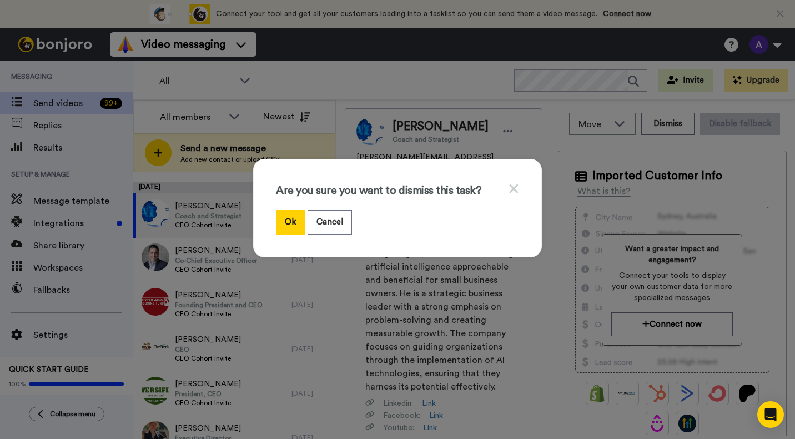
click at [511, 185] on icon at bounding box center [514, 188] width 9 height 9
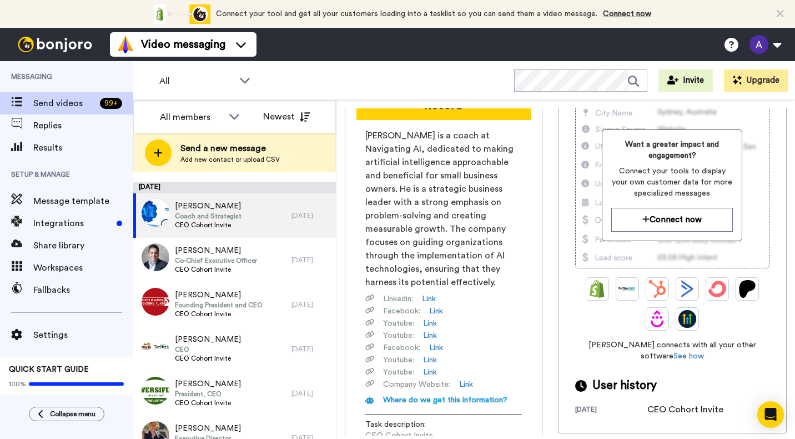
scroll to position [0, 0]
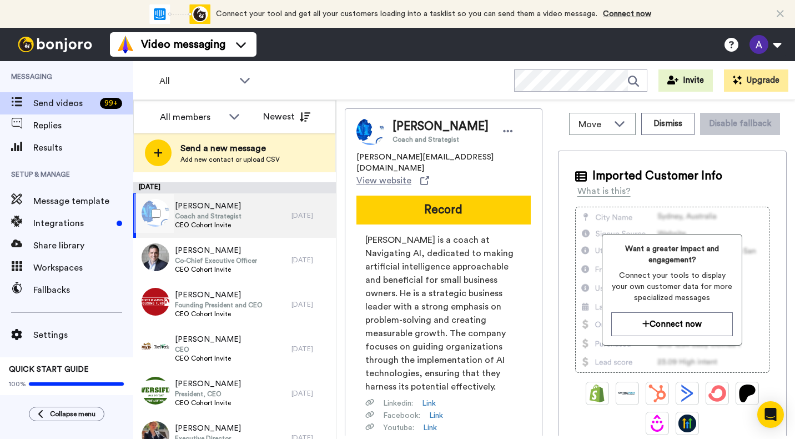
click at [152, 213] on div at bounding box center [154, 213] width 40 height 39
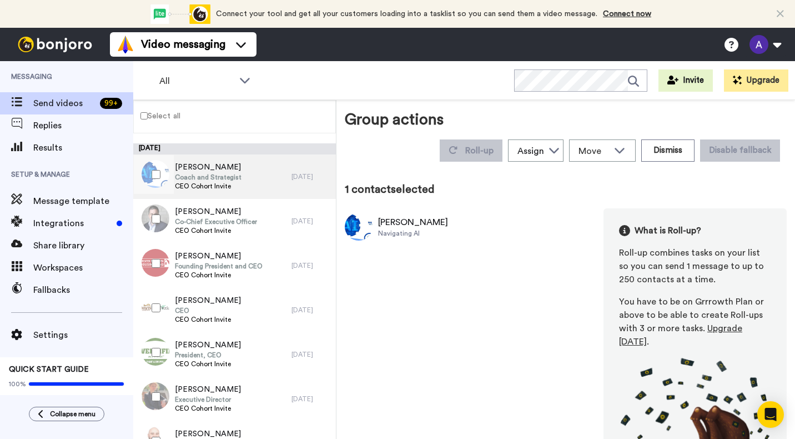
click at [203, 179] on span "Coach and Strategist" at bounding box center [208, 177] width 67 height 9
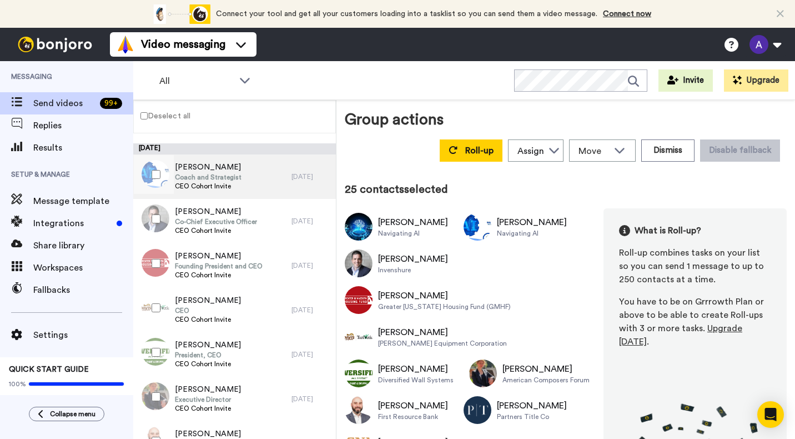
click at [208, 180] on span "Coach and Strategist" at bounding box center [208, 177] width 67 height 9
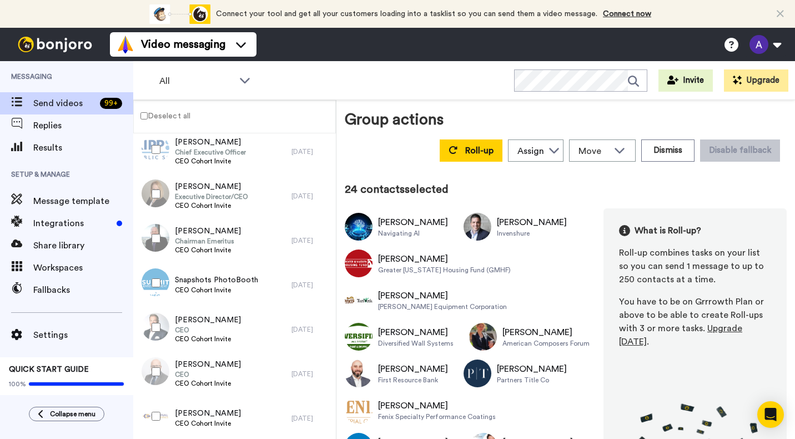
scroll to position [405, 0]
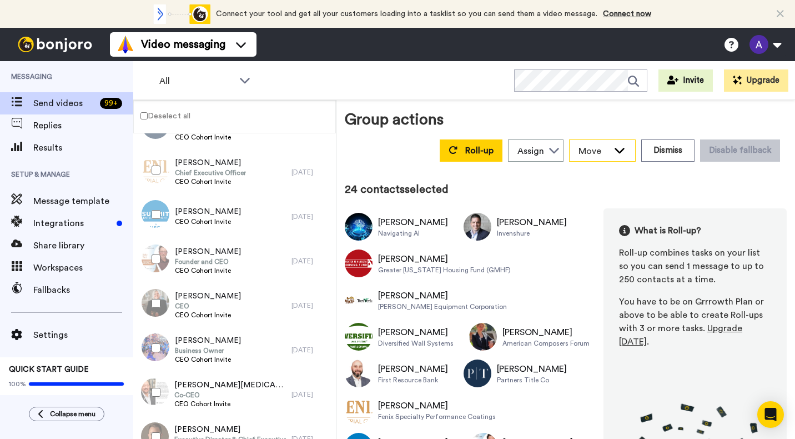
click at [625, 149] on div "Move" at bounding box center [603, 150] width 66 height 21
click at [618, 109] on div "Group actions Roll-up Assign Alan Littman Move WORKSPACES View all Default Task…" at bounding box center [566, 137] width 442 height 58
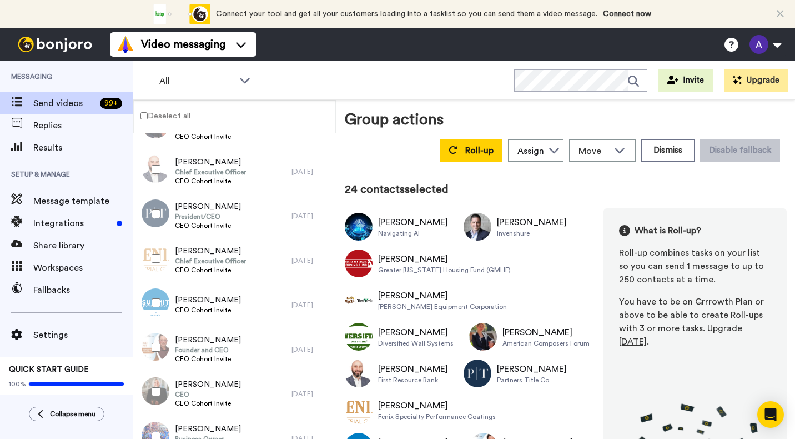
scroll to position [0, 0]
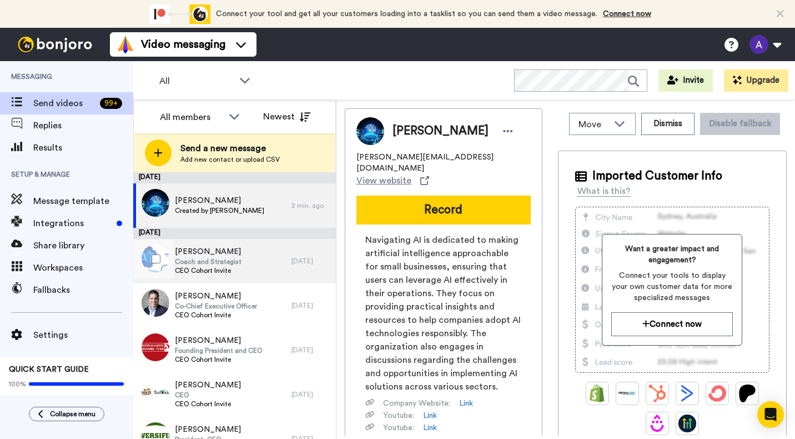
click at [188, 266] on span "CEO Cohort Invite" at bounding box center [208, 270] width 67 height 9
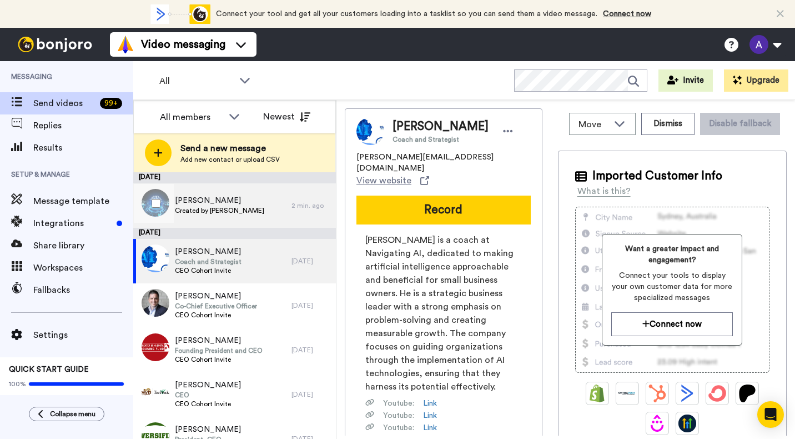
click at [206, 208] on span "Created by Alan Littman" at bounding box center [219, 210] width 89 height 9
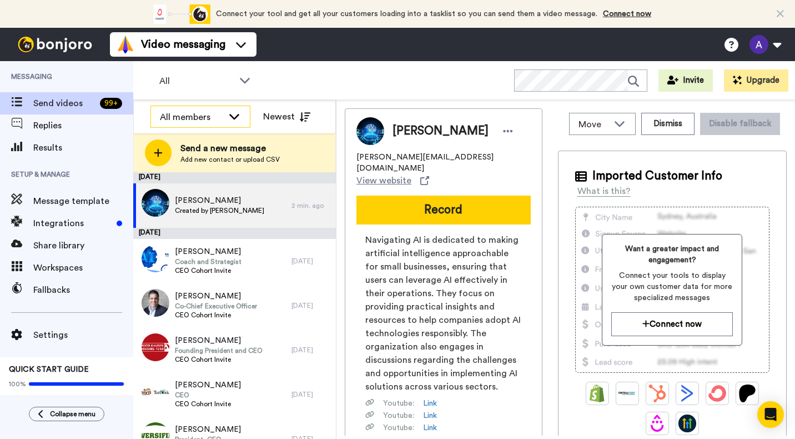
click at [235, 117] on icon at bounding box center [234, 116] width 13 height 11
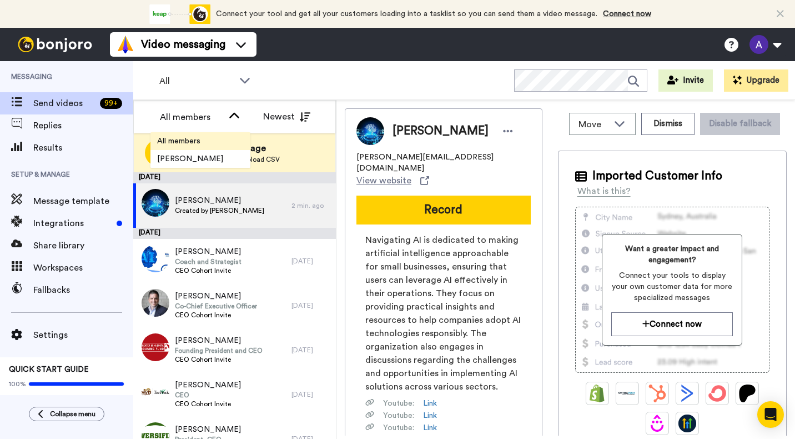
click at [180, 138] on span "All members" at bounding box center [179, 141] width 57 height 11
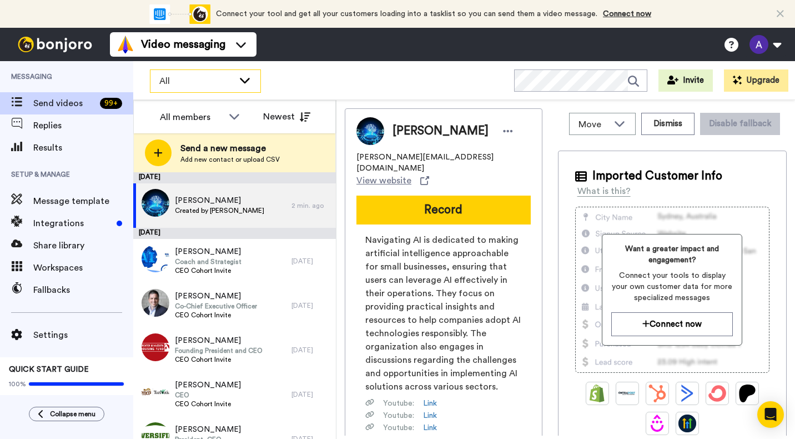
click at [248, 81] on icon at bounding box center [244, 79] width 13 height 11
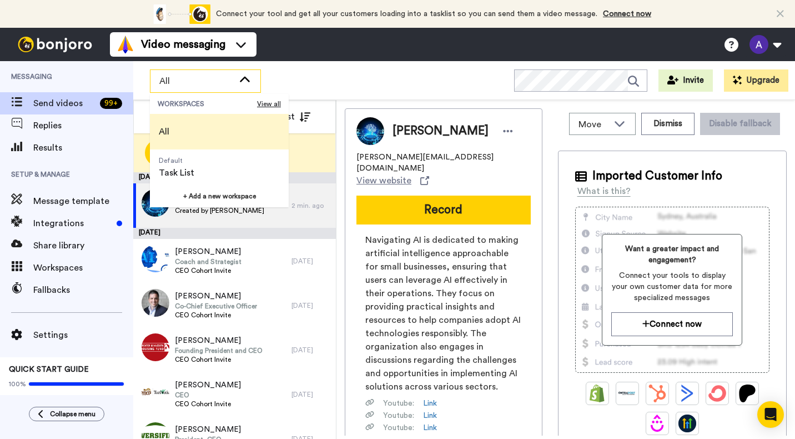
click at [304, 78] on div "All WORKSPACES View all All Default Task List + Add a new workspace Invite Upgr…" at bounding box center [464, 80] width 662 height 39
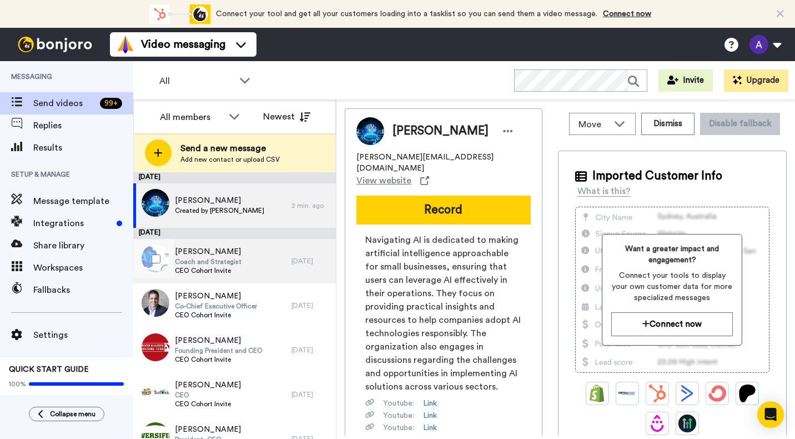
click at [183, 261] on span "Coach and Strategist" at bounding box center [208, 261] width 67 height 9
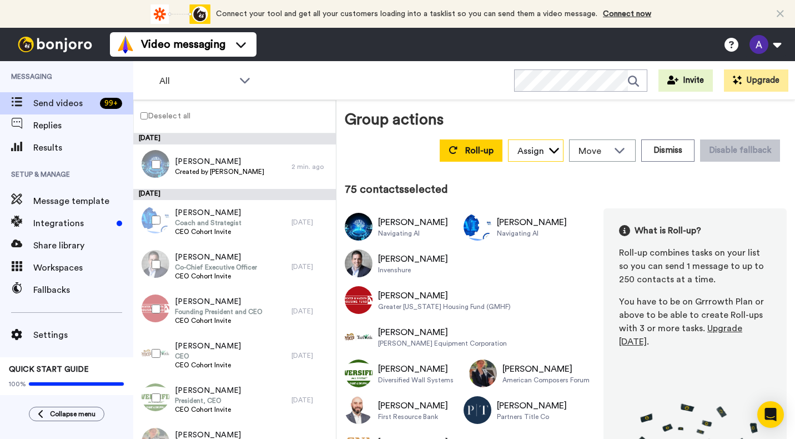
click at [549, 147] on icon at bounding box center [554, 149] width 11 height 11
click at [616, 149] on icon at bounding box center [619, 149] width 13 height 11
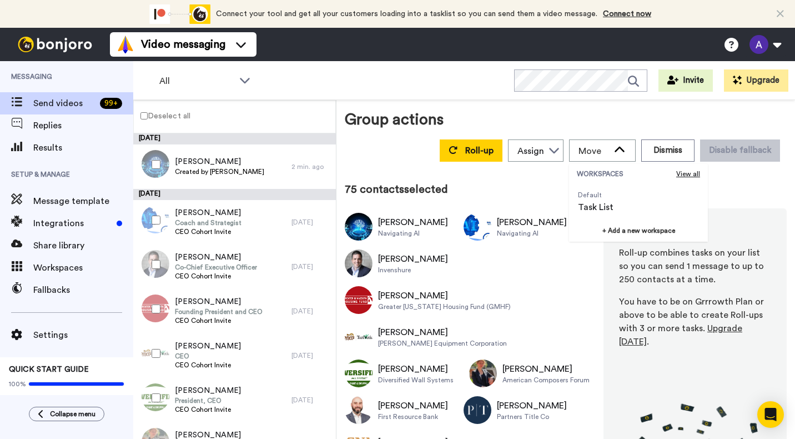
click at [759, 194] on div "75 contacts selected" at bounding box center [566, 190] width 442 height 16
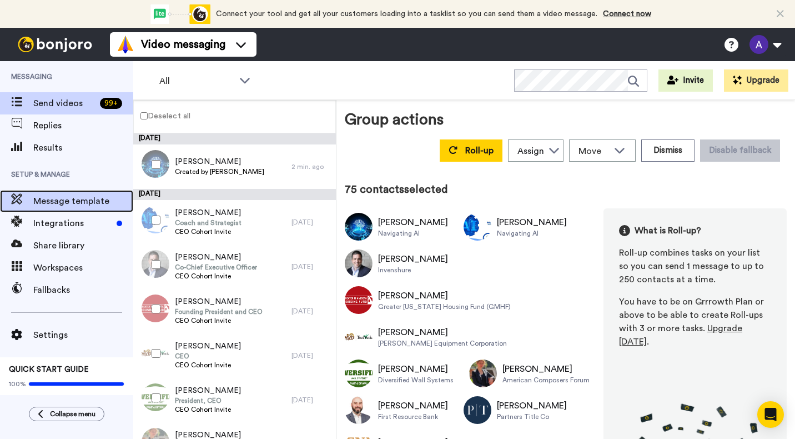
click at [50, 205] on span "Message template" at bounding box center [83, 200] width 100 height 13
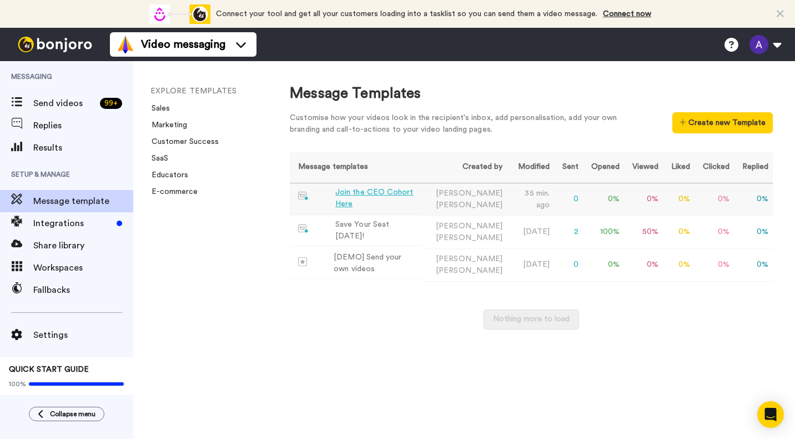
click at [383, 195] on div "Join the CEO Cohort Here" at bounding box center [377, 198] width 84 height 23
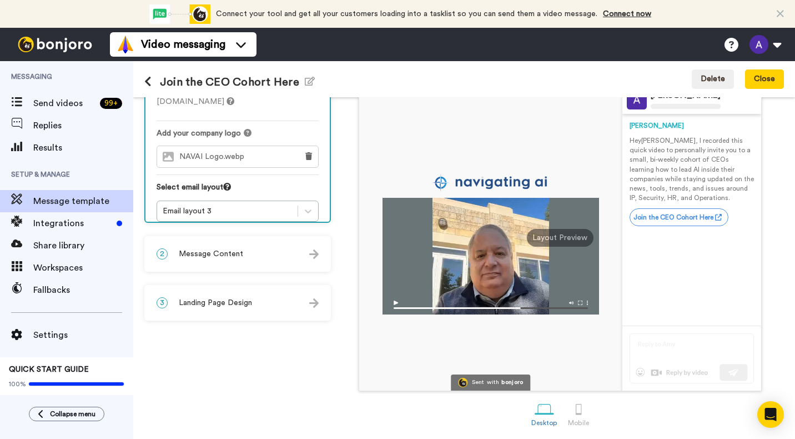
scroll to position [87, 0]
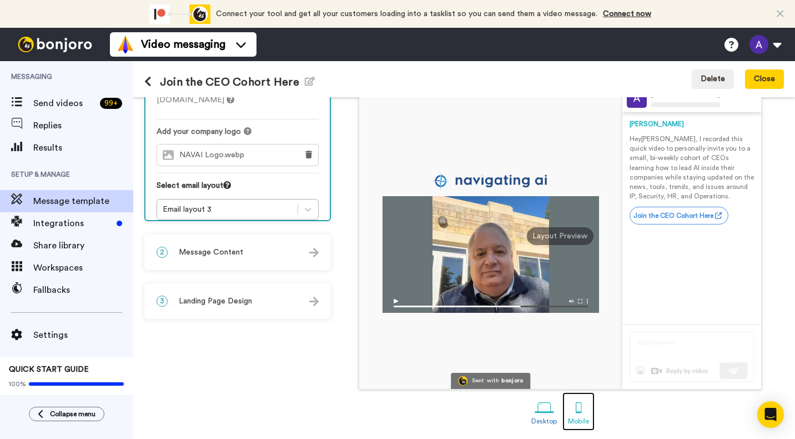
click at [575, 410] on div at bounding box center [578, 407] width 19 height 19
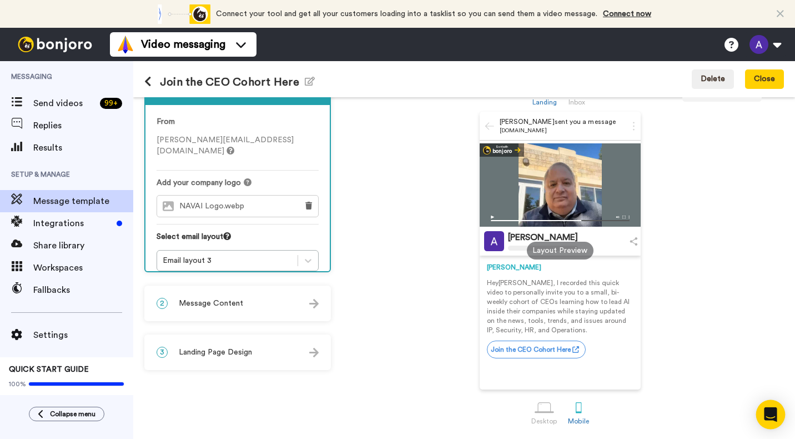
click at [774, 408] on div "Open Intercom Messenger" at bounding box center [770, 414] width 29 height 29
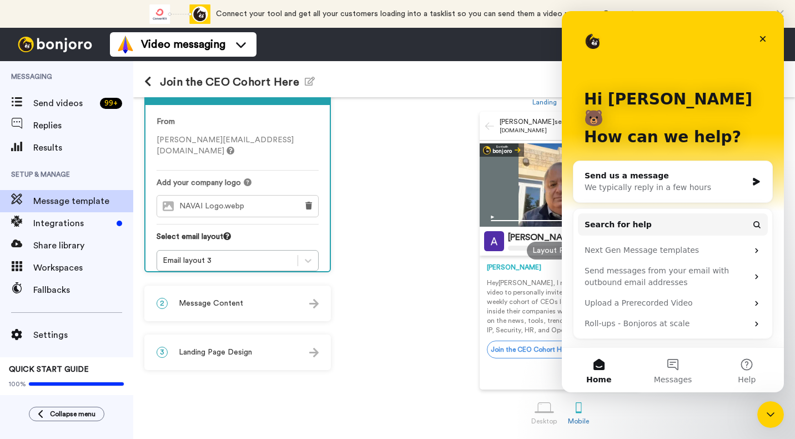
scroll to position [0, 0]
click at [665, 213] on button "Search for help" at bounding box center [673, 224] width 190 height 22
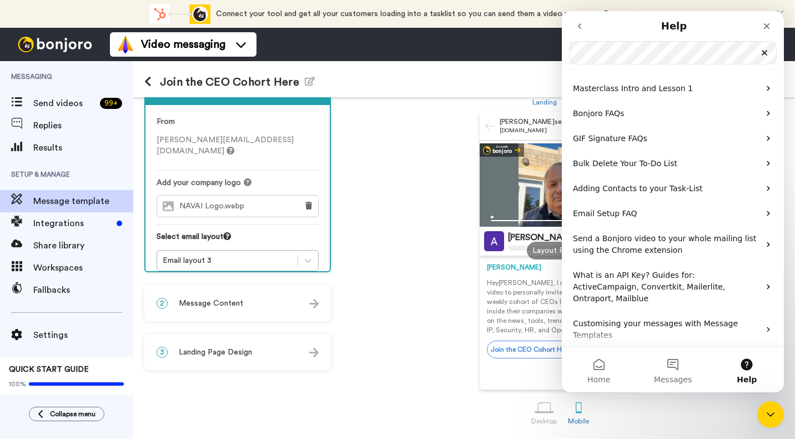
click at [430, 252] on div "[PERSON_NAME] sent you a message [DOMAIN_NAME] Sent with [PERSON_NAME] [PERSON_…" at bounding box center [561, 251] width 448 height 278
click at [147, 77] on icon at bounding box center [147, 81] width 7 height 11
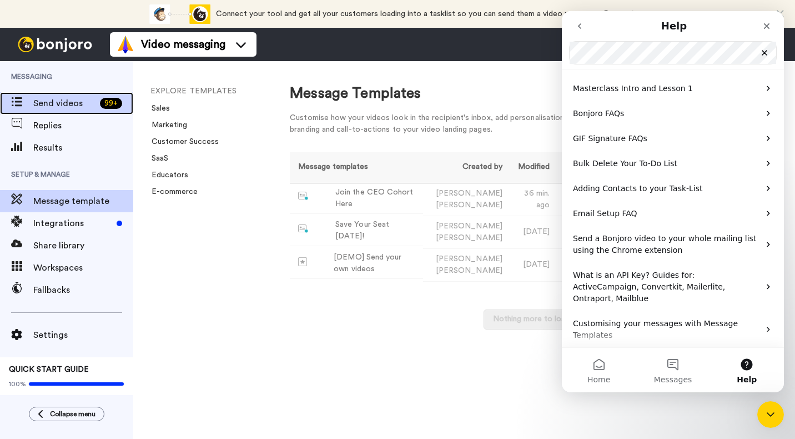
click at [66, 100] on span "Send videos" at bounding box center [64, 103] width 62 height 13
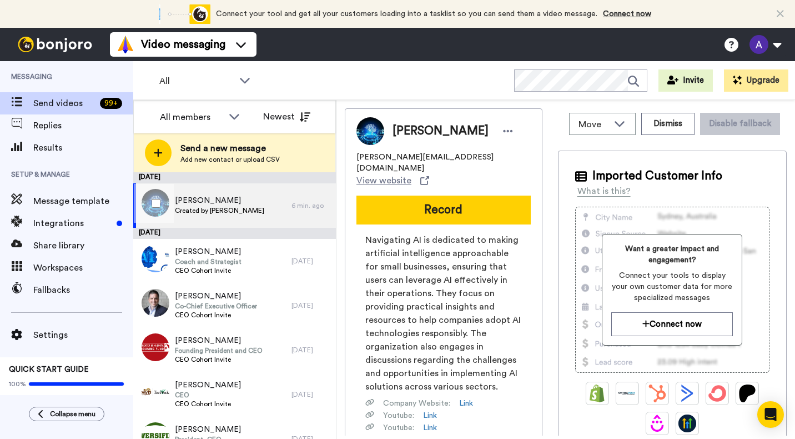
click at [226, 208] on span "Created by Alan Littman" at bounding box center [219, 210] width 89 height 9
click at [429, 176] on icon at bounding box center [424, 180] width 9 height 9
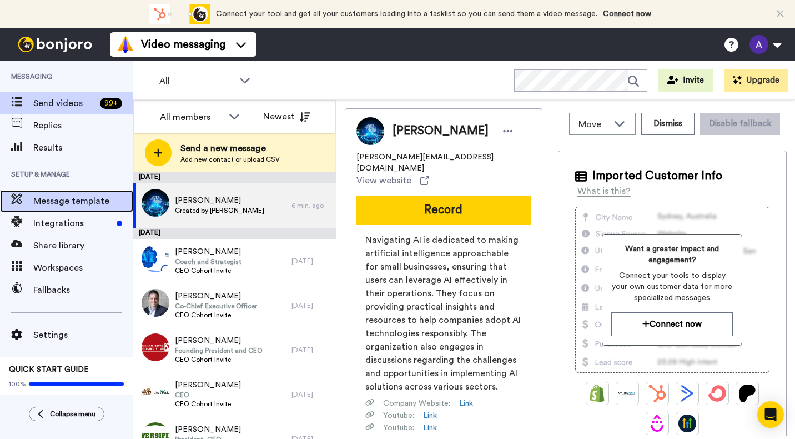
click at [62, 196] on span "Message template" at bounding box center [83, 200] width 100 height 13
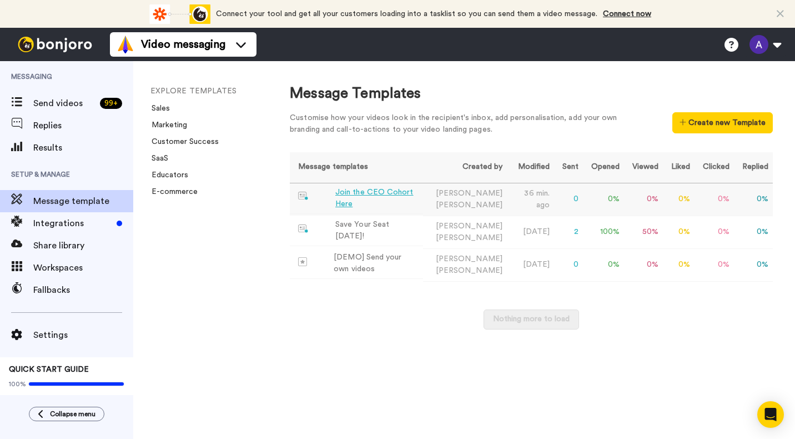
click at [398, 200] on div "Join the CEO Cohort Here" at bounding box center [376, 198] width 83 height 23
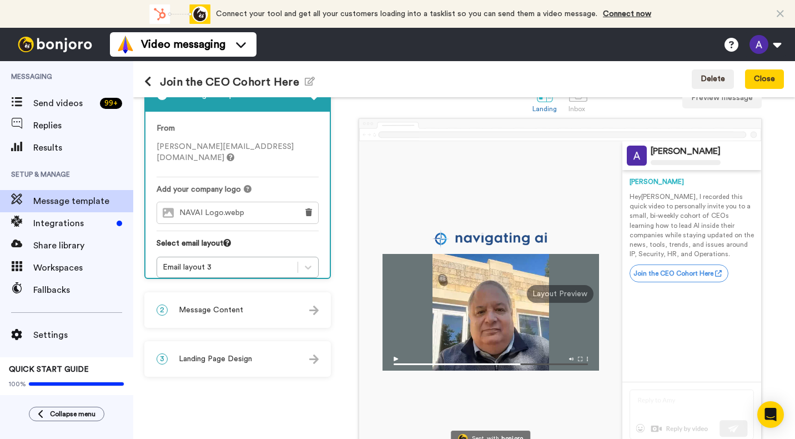
scroll to position [87, 0]
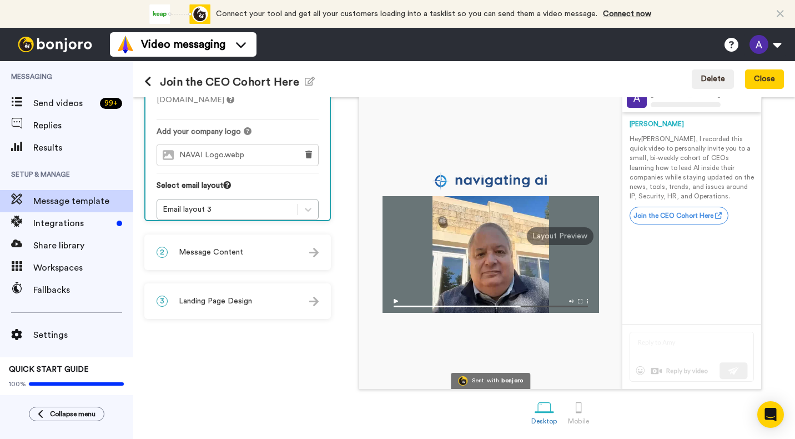
click at [252, 306] on div "3 Landing Page Design" at bounding box center [238, 300] width 184 height 33
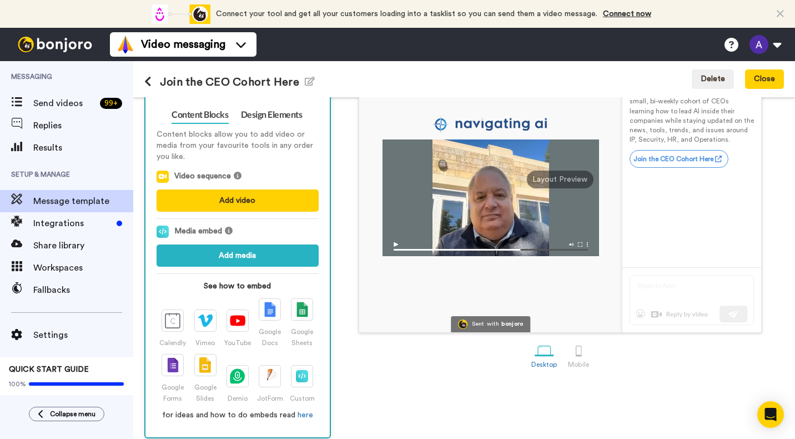
scroll to position [151, 0]
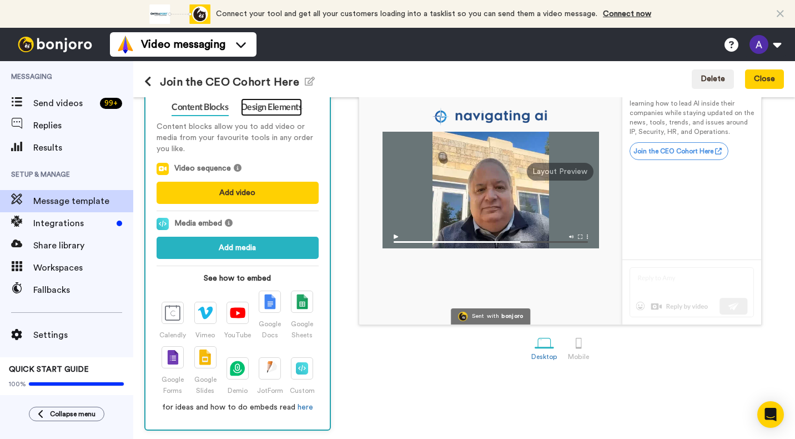
click at [273, 107] on link "Design Elements" at bounding box center [272, 107] width 62 height 18
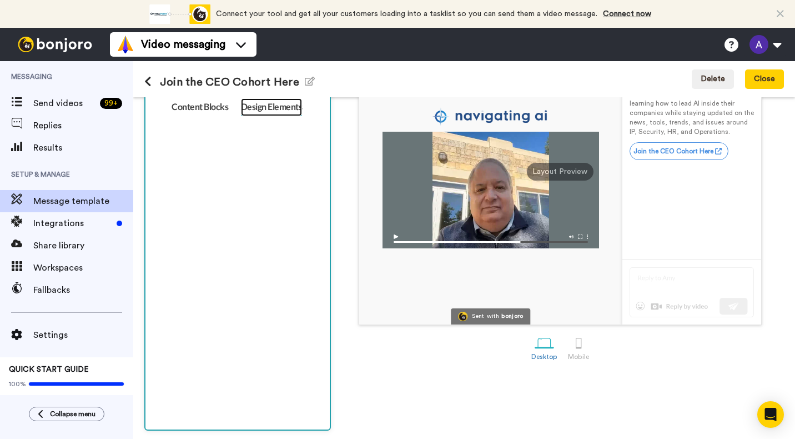
scroll to position [87, 0]
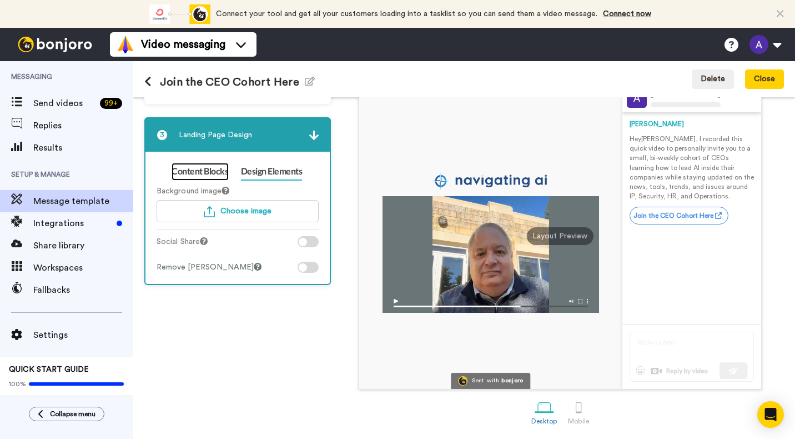
click at [197, 171] on link "Content Blocks" at bounding box center [200, 172] width 57 height 18
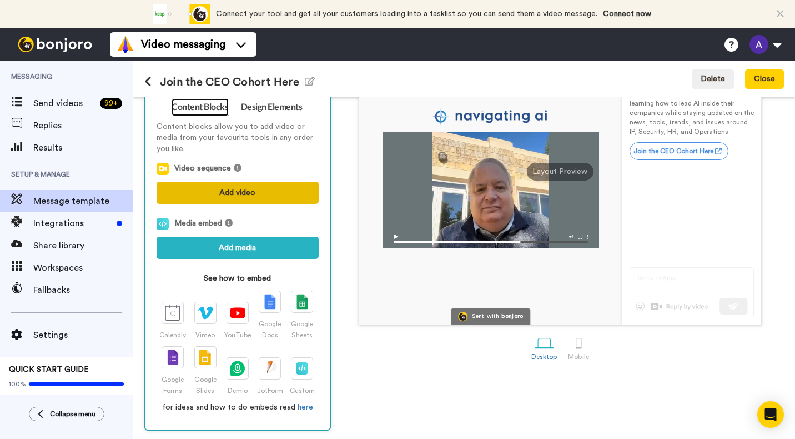
scroll to position [0, 0]
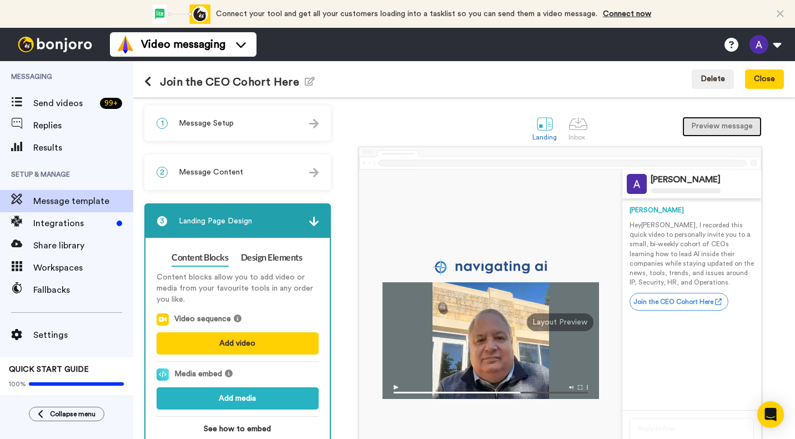
click at [709, 127] on button "Preview message" at bounding box center [722, 127] width 79 height 20
click at [695, 132] on button "Preview message" at bounding box center [722, 127] width 79 height 20
click at [388, 123] on div "Landing Inbox Preview message" at bounding box center [561, 127] width 448 height 38
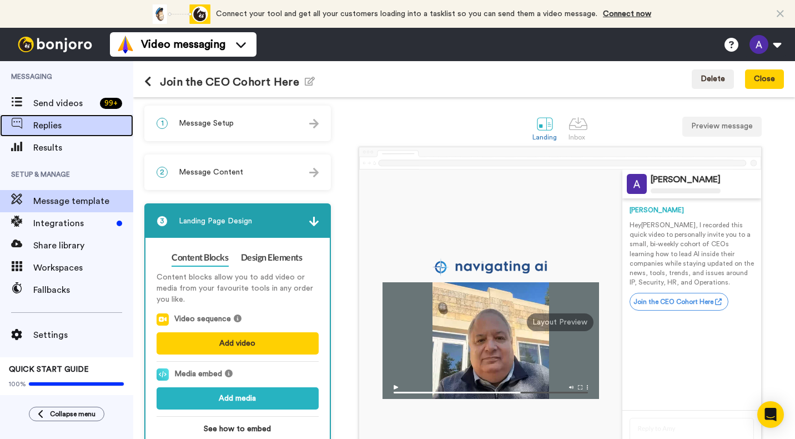
click at [46, 125] on span "Replies" at bounding box center [83, 125] width 100 height 13
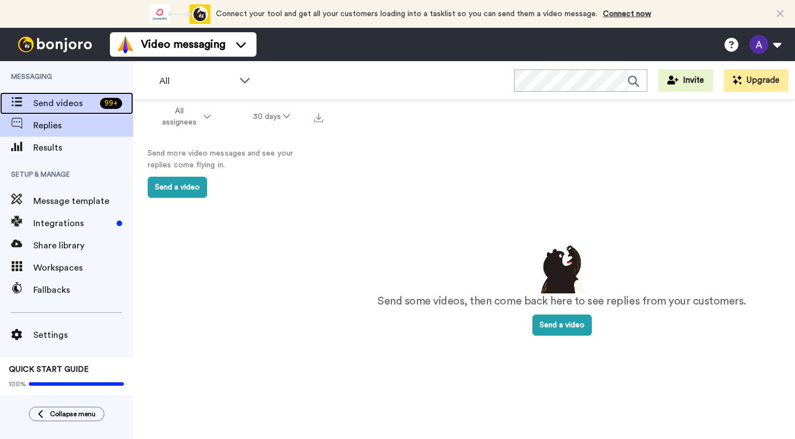
click at [54, 112] on div "Send videos 99 +" at bounding box center [66, 103] width 133 height 22
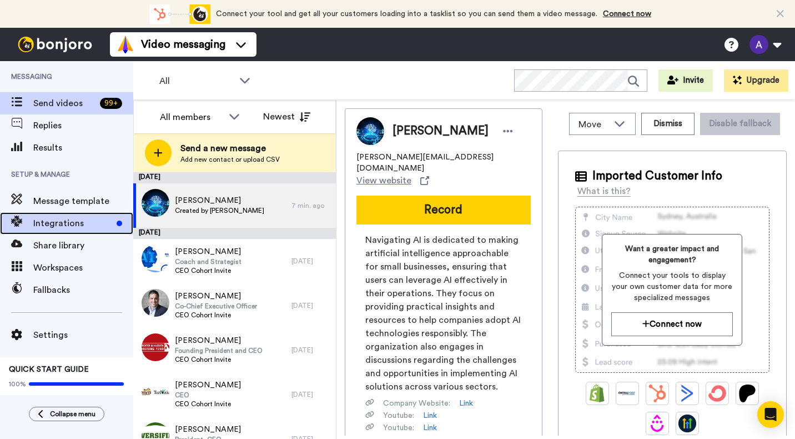
click at [67, 225] on span "Integrations" at bounding box center [72, 223] width 79 height 13
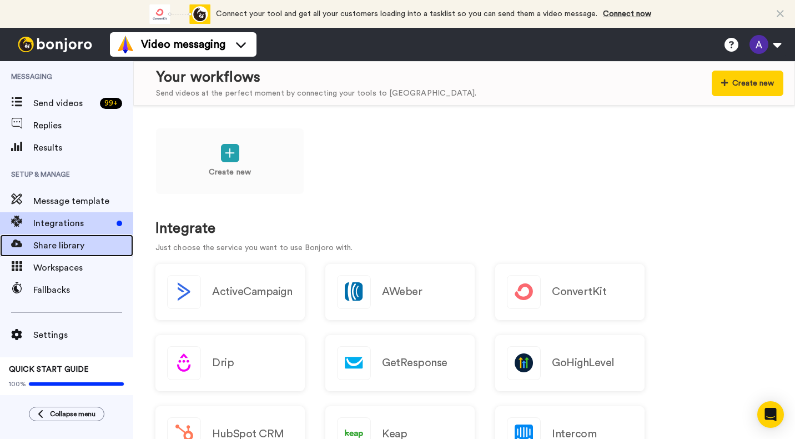
click at [59, 249] on span "Share library" at bounding box center [83, 245] width 100 height 13
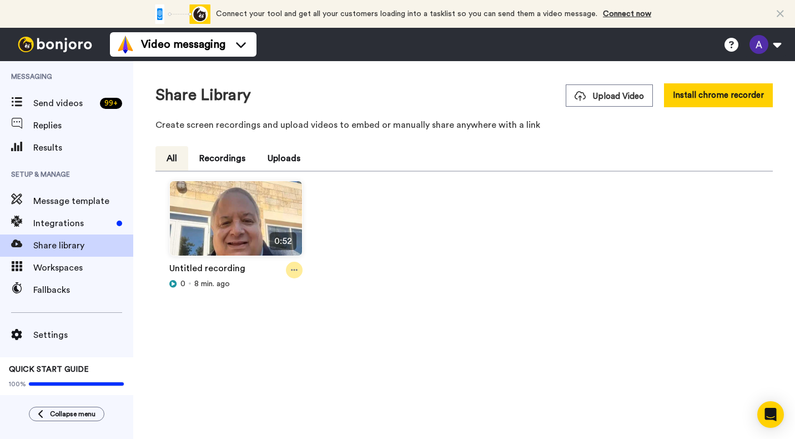
click at [297, 270] on icon at bounding box center [294, 270] width 7 height 8
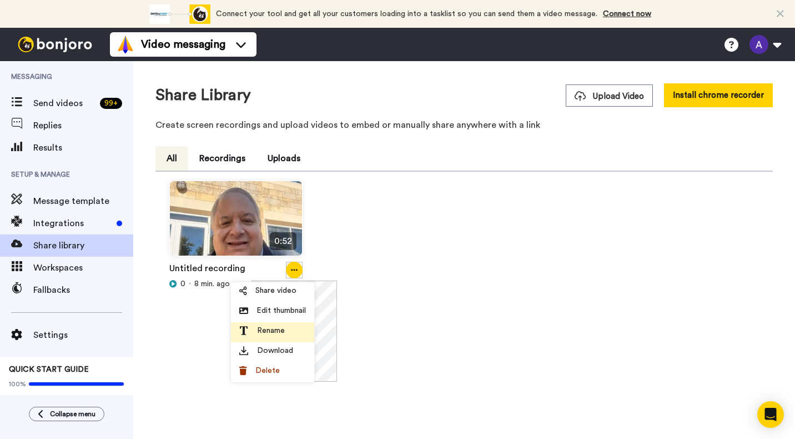
click at [278, 329] on span "Rename" at bounding box center [271, 330] width 28 height 11
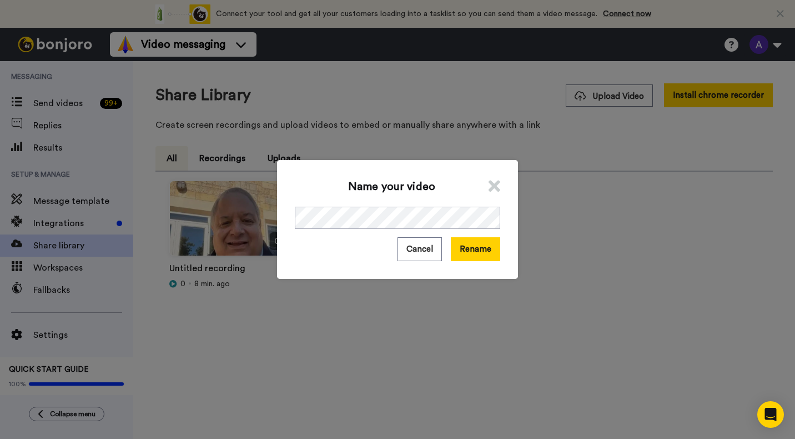
click at [387, 202] on div "Name your video Cancel Rename" at bounding box center [397, 219] width 241 height 119
click at [279, 200] on div "Name your video Cancel Rename" at bounding box center [397, 219] width 241 height 119
click at [244, 220] on div "Name your video Cancel Rename" at bounding box center [397, 219] width 795 height 439
click at [492, 245] on button "Rename" at bounding box center [475, 249] width 49 height 24
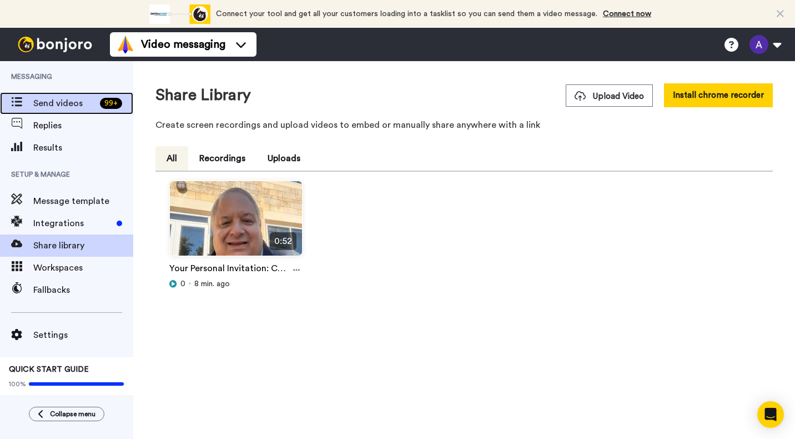
click at [76, 105] on span "Send videos" at bounding box center [64, 103] width 62 height 13
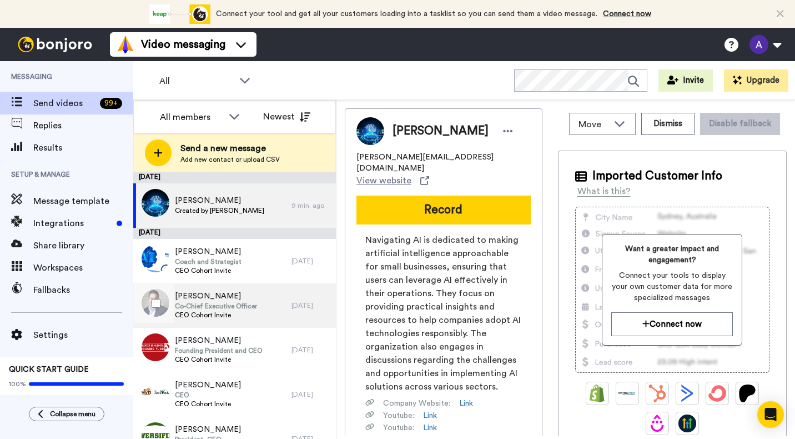
click at [208, 295] on span "Troy Kopischke" at bounding box center [216, 295] width 82 height 11
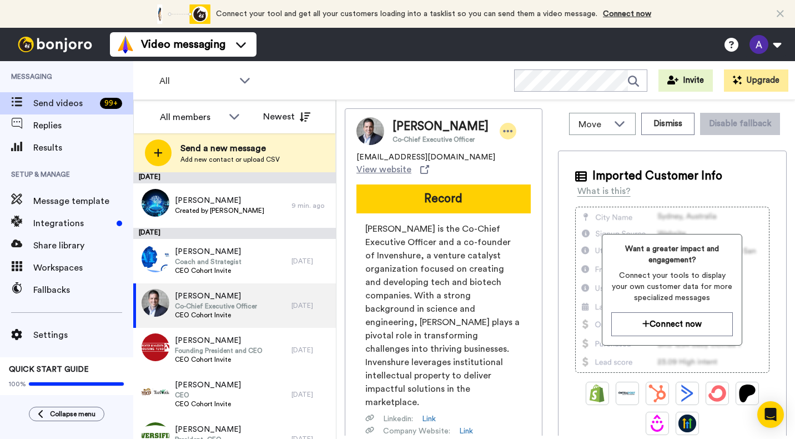
click at [504, 131] on icon at bounding box center [508, 131] width 9 height 2
click at [459, 79] on div "All WORKSPACES View all All Default Task List + Add a new workspace Invite Upgr…" at bounding box center [464, 80] width 662 height 39
click at [46, 122] on span "Replies" at bounding box center [83, 125] width 100 height 13
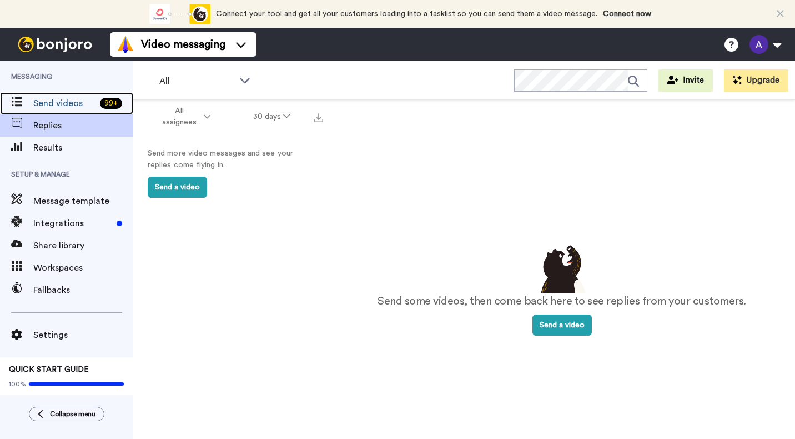
click at [54, 99] on span "Send videos" at bounding box center [64, 103] width 62 height 13
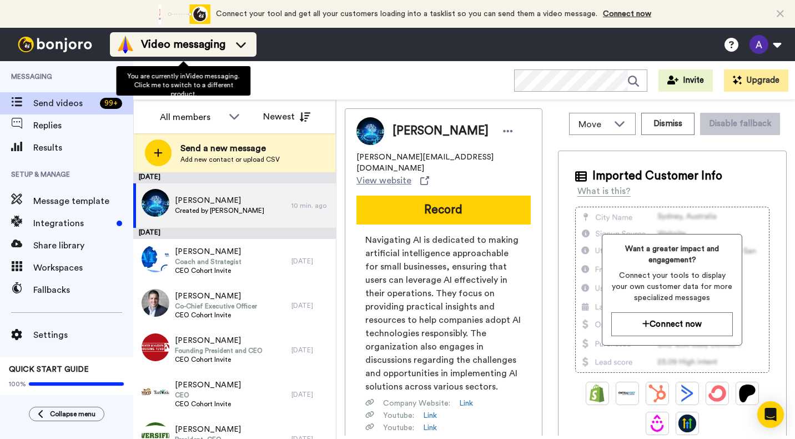
click at [245, 42] on icon at bounding box center [241, 44] width 18 height 11
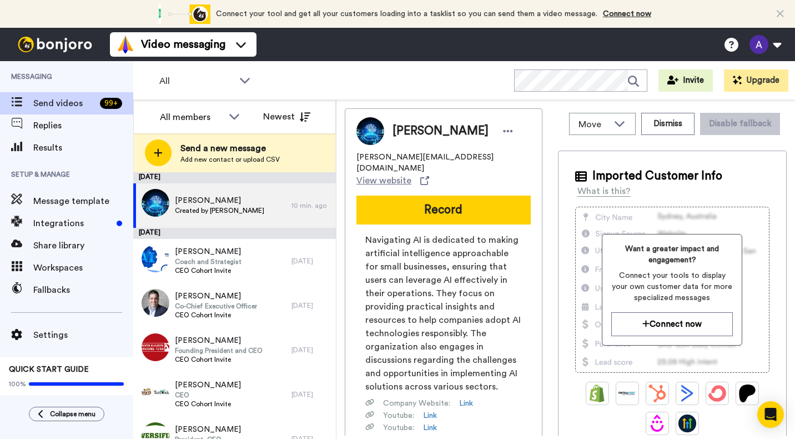
click at [315, 93] on div "All WORKSPACES View all All Default Task List + Add a new workspace Invite Upgr…" at bounding box center [464, 80] width 662 height 39
click at [70, 98] on span "Send videos" at bounding box center [64, 103] width 62 height 13
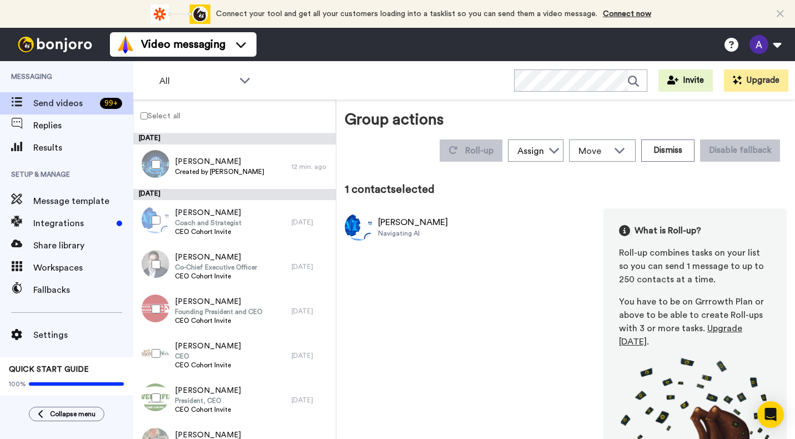
click at [688, 101] on div "Group actions Roll-up Assign [PERSON_NAME] Move WORKSPACES View all Default Tas…" at bounding box center [566, 269] width 459 height 339
click at [753, 82] on button "Upgrade" at bounding box center [756, 80] width 64 height 22
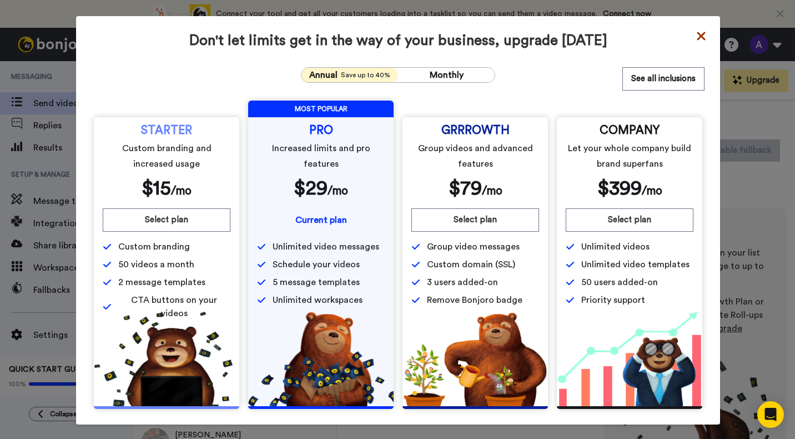
click at [696, 37] on icon at bounding box center [701, 35] width 11 height 13
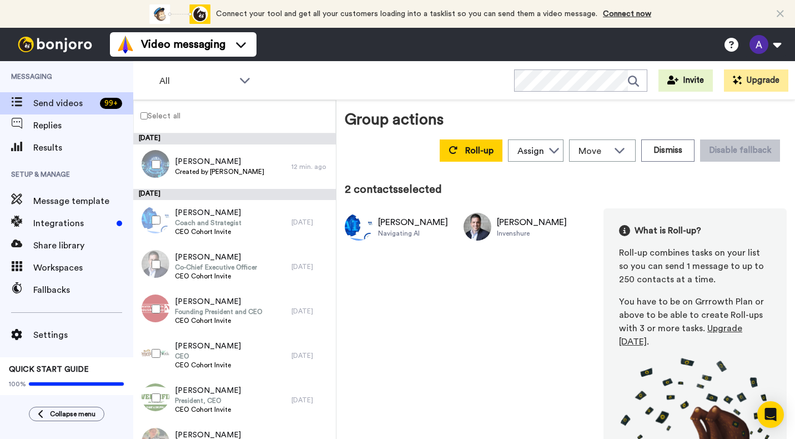
click at [147, 112] on label "Select all" at bounding box center [157, 115] width 47 height 13
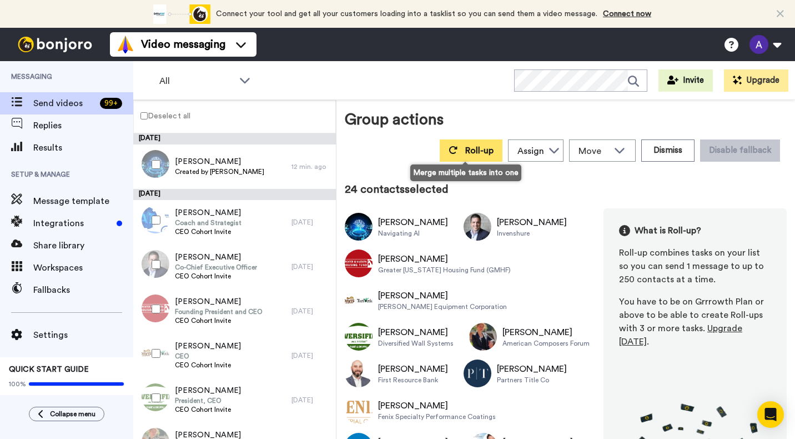
click at [467, 157] on button "Roll-up" at bounding box center [471, 150] width 63 height 22
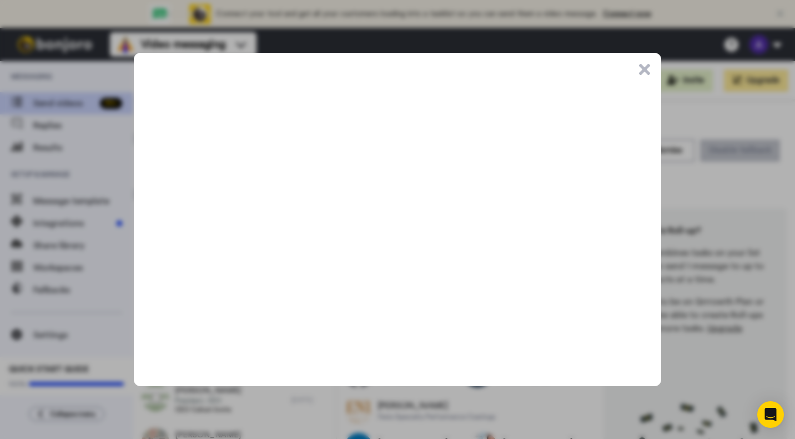
click at [648, 67] on button ".cls-1{stroke-width:0px;}" at bounding box center [644, 69] width 11 height 11
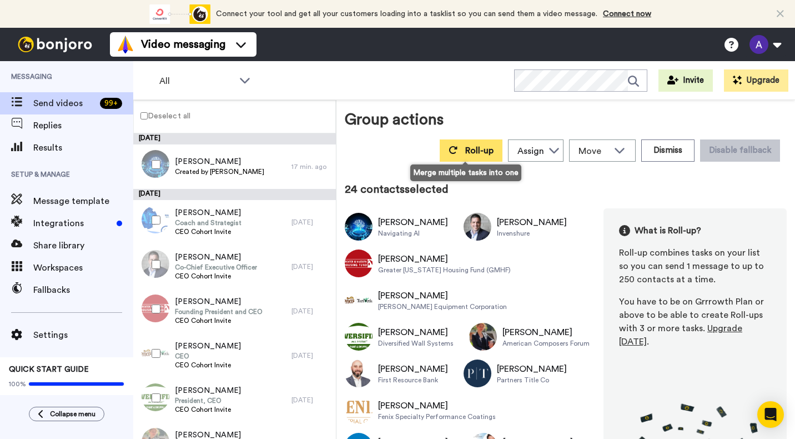
click at [475, 152] on span "Roll-up" at bounding box center [479, 150] width 28 height 9
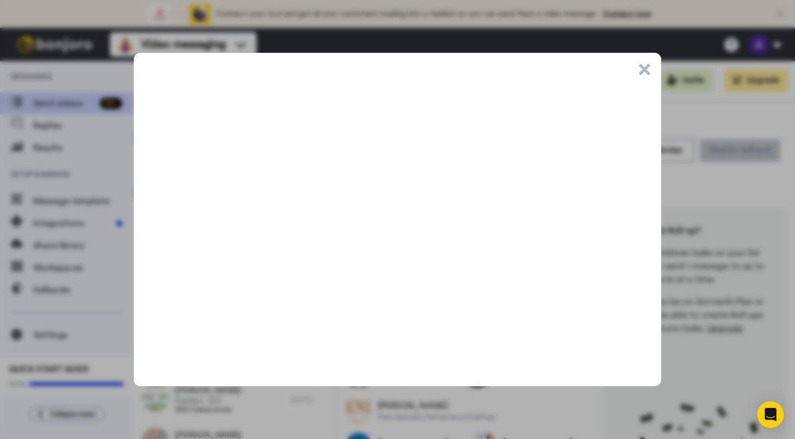
click at [646, 69] on button ".cls-1{stroke-width:0px;}" at bounding box center [644, 69] width 11 height 11
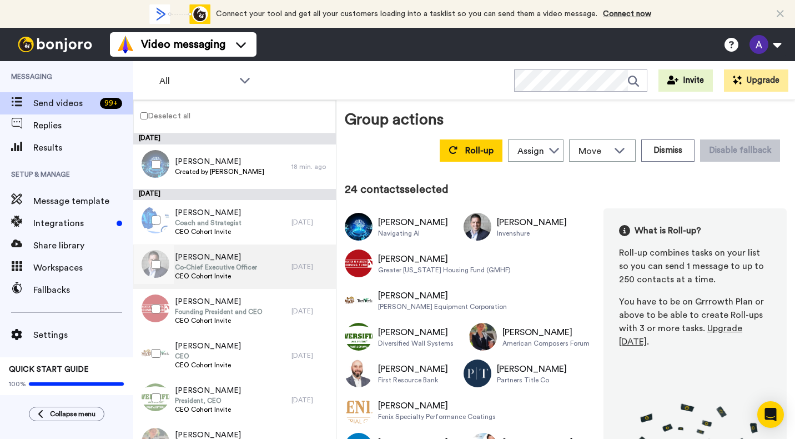
click at [234, 264] on span "Co-Chief Executive Officer" at bounding box center [216, 267] width 82 height 9
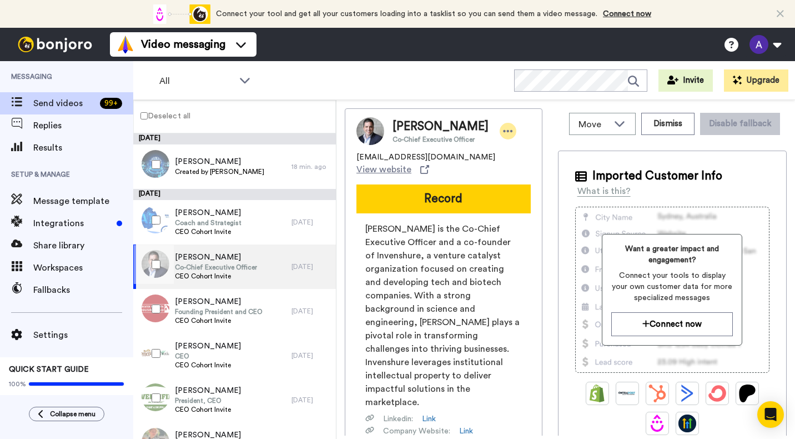
click at [503, 127] on icon at bounding box center [508, 131] width 10 height 11
click at [470, 93] on div "All WORKSPACES View all All Default Task List + Add a new workspace Invite Upgr…" at bounding box center [464, 80] width 662 height 39
click at [579, 193] on div "What is this?" at bounding box center [604, 190] width 53 height 13
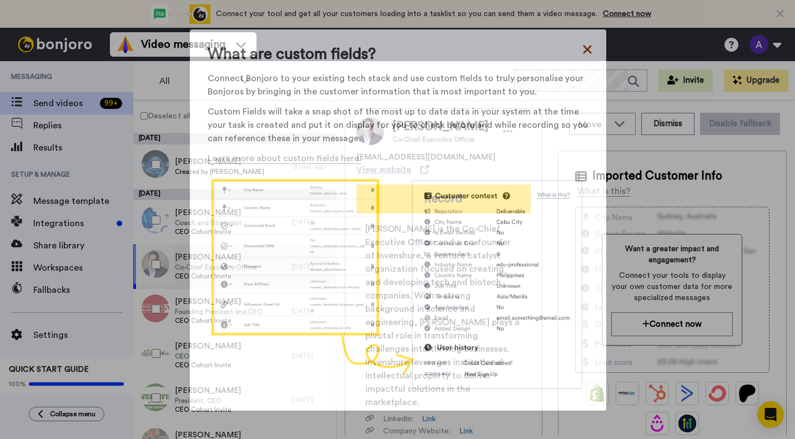
click at [584, 47] on icon at bounding box center [587, 49] width 11 height 13
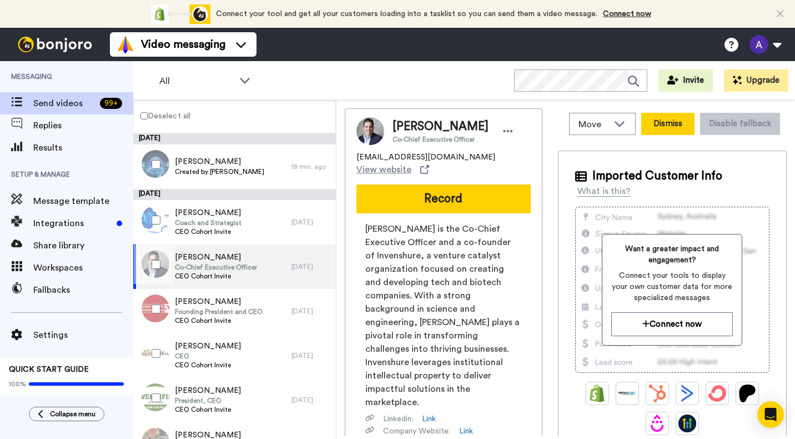
click at [664, 128] on button "Dismiss" at bounding box center [667, 124] width 53 height 22
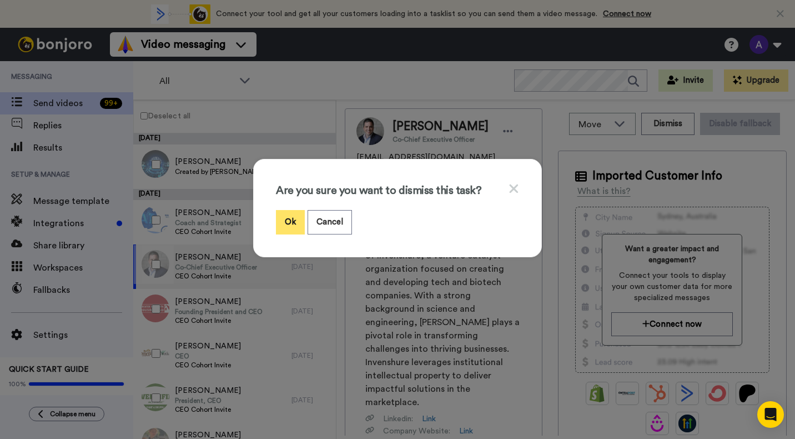
click at [292, 222] on button "Ok" at bounding box center [290, 222] width 29 height 24
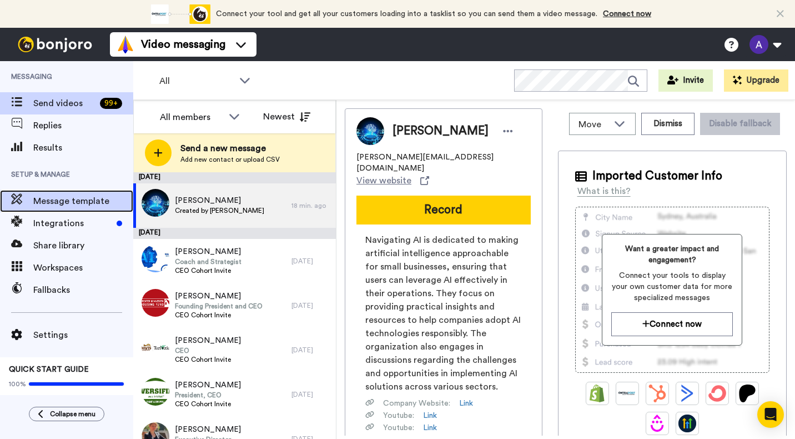
click at [73, 203] on span "Message template" at bounding box center [83, 200] width 100 height 13
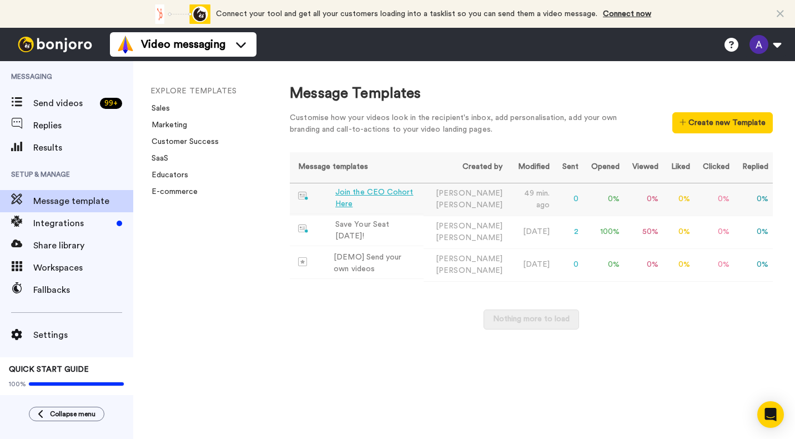
click at [377, 197] on div "Join the CEO Cohort Here" at bounding box center [377, 198] width 84 height 23
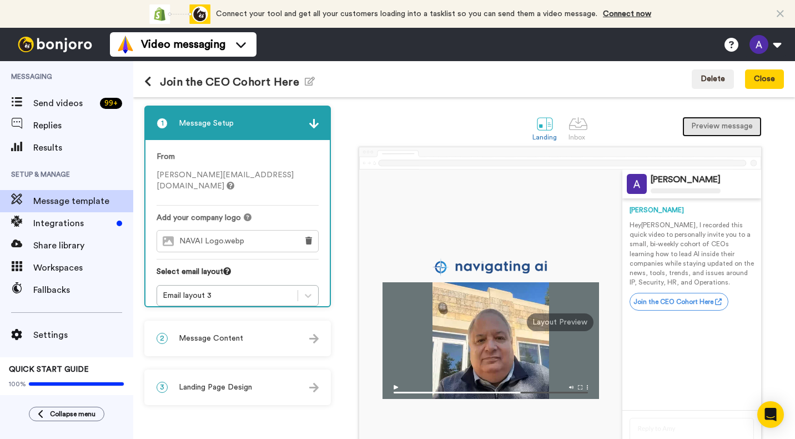
click at [698, 128] on button "Preview message" at bounding box center [722, 127] width 79 height 20
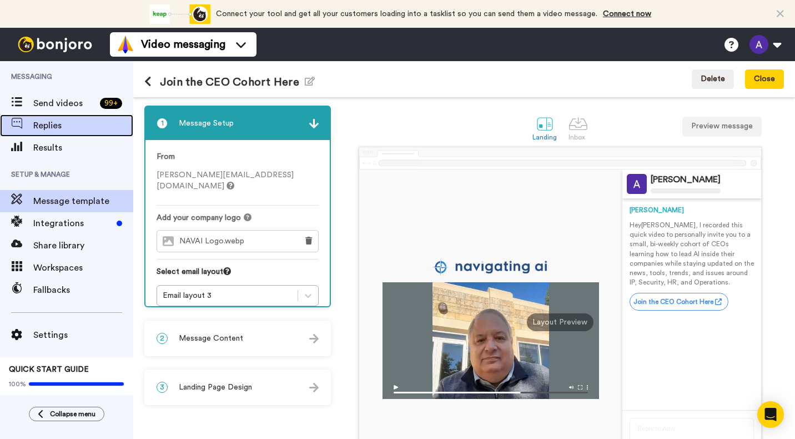
click at [45, 128] on span "Replies" at bounding box center [83, 125] width 100 height 13
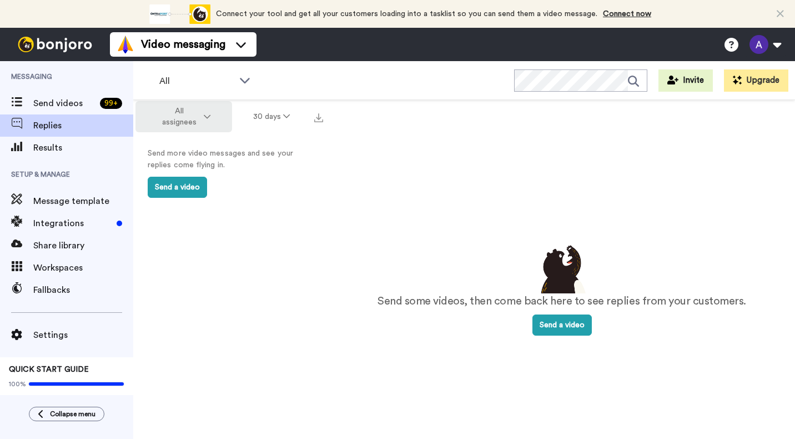
click at [208, 110] on button "All assignees" at bounding box center [184, 116] width 97 height 31
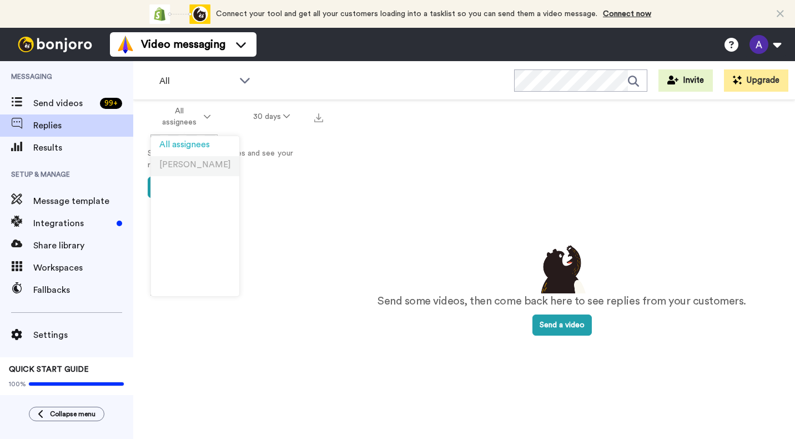
click at [187, 165] on span "[PERSON_NAME]" at bounding box center [195, 165] width 72 height 8
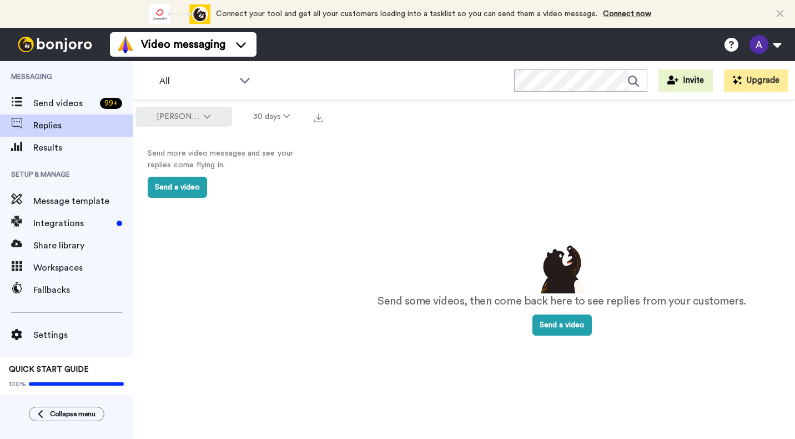
click at [210, 118] on icon at bounding box center [207, 117] width 7 height 8
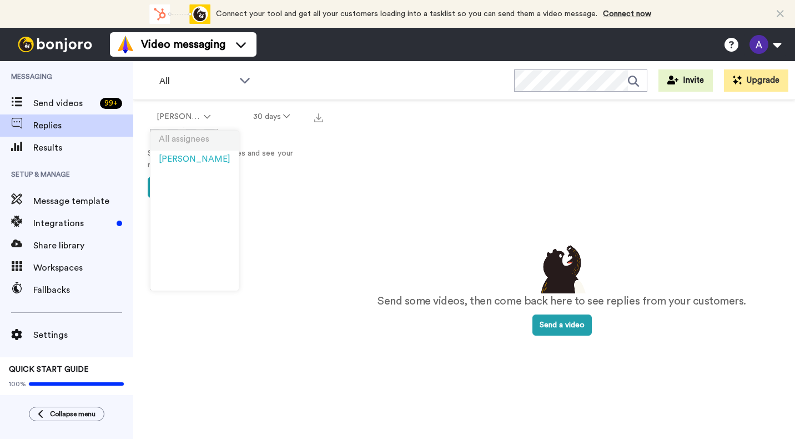
click at [194, 143] on span "All assignees" at bounding box center [184, 139] width 51 height 8
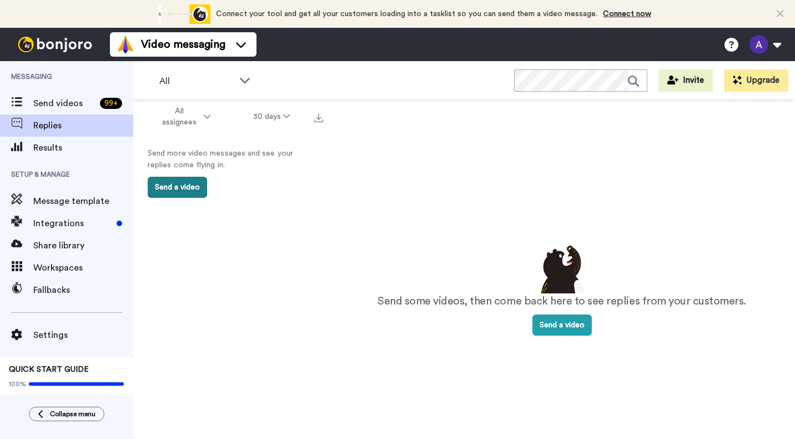
click at [174, 192] on button "Send a video" at bounding box center [177, 187] width 59 height 21
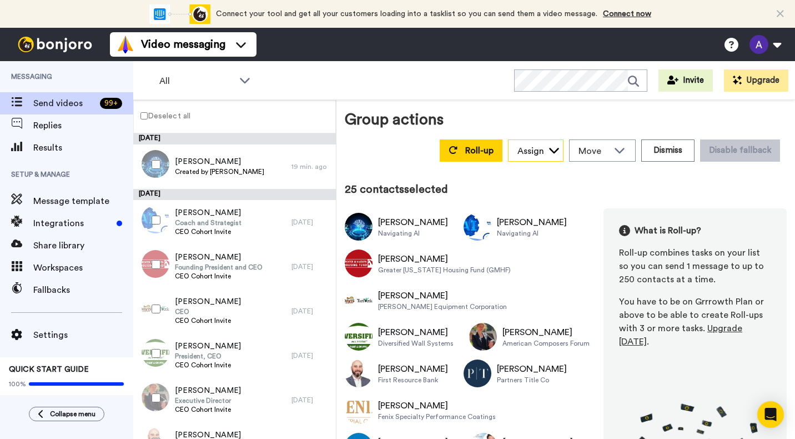
click at [549, 153] on icon at bounding box center [554, 149] width 11 height 11
click at [613, 149] on icon at bounding box center [619, 149] width 13 height 11
click at [616, 125] on div "Group actions Roll-up Assign Alan Littman Move WORKSPACES View all Default Task…" at bounding box center [566, 137] width 442 height 58
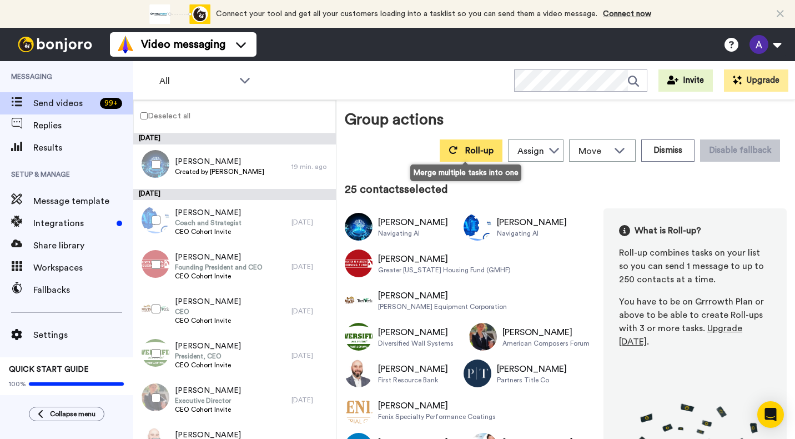
click at [483, 152] on span "Roll-up" at bounding box center [479, 150] width 28 height 9
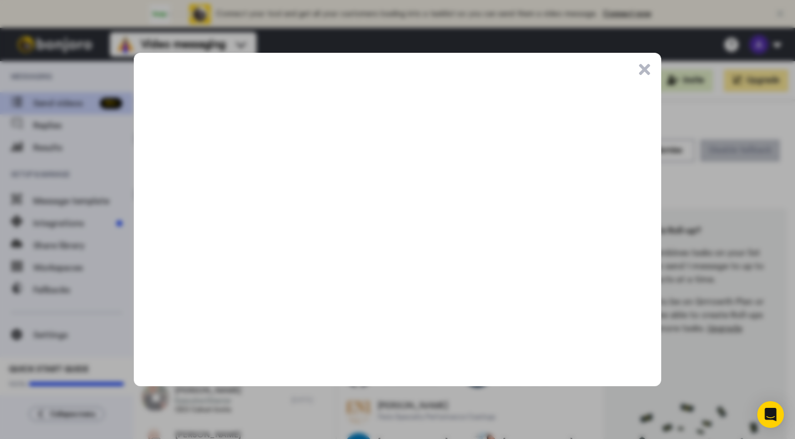
click at [639, 70] on button ".cls-1{stroke-width:0px;}" at bounding box center [644, 69] width 11 height 11
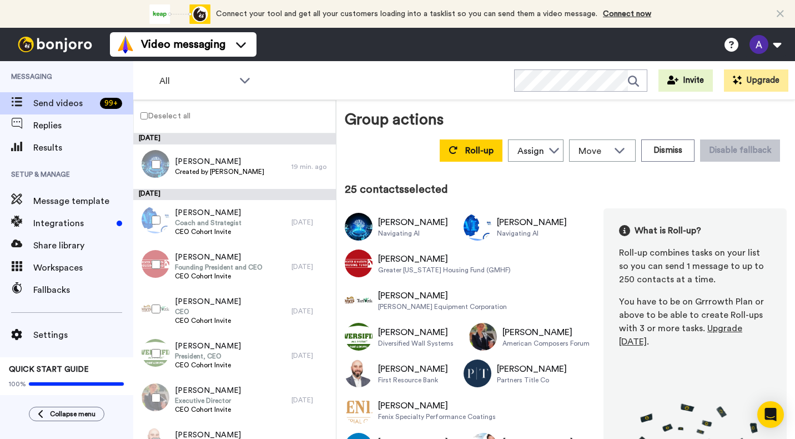
click at [717, 328] on span "Upgrade today" at bounding box center [680, 335] width 123 height 22
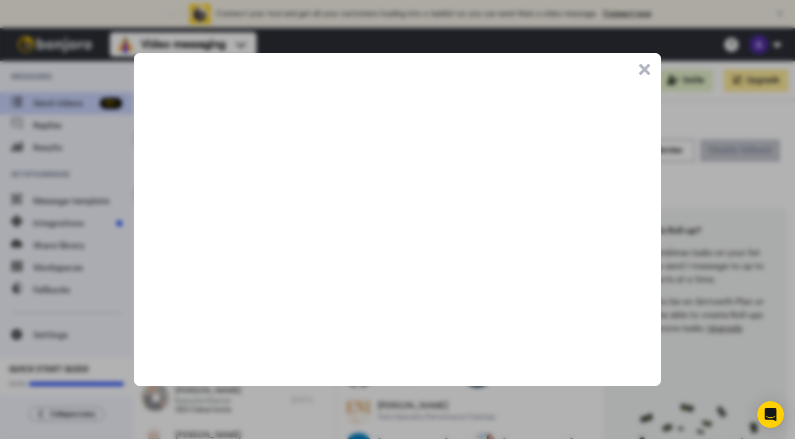
click at [643, 68] on button ".cls-1{stroke-width:0px;}" at bounding box center [644, 69] width 11 height 11
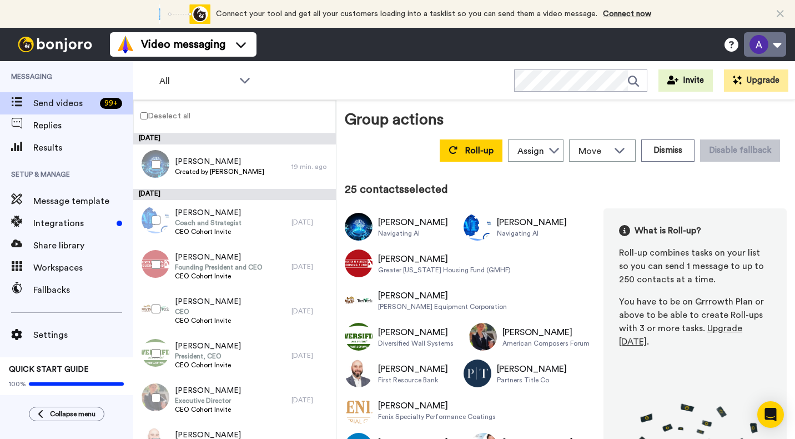
click at [779, 39] on button at bounding box center [765, 44] width 42 height 24
click at [613, 123] on div "Group actions Roll-up Assign Alan Littman Move WORKSPACES View all Default Task…" at bounding box center [566, 137] width 442 height 58
click at [745, 79] on button "Upgrade" at bounding box center [756, 80] width 64 height 22
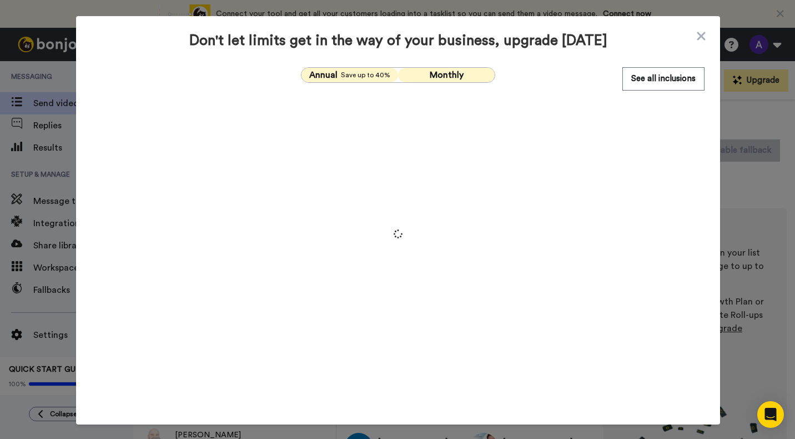
click at [457, 71] on span "Monthly" at bounding box center [447, 75] width 34 height 9
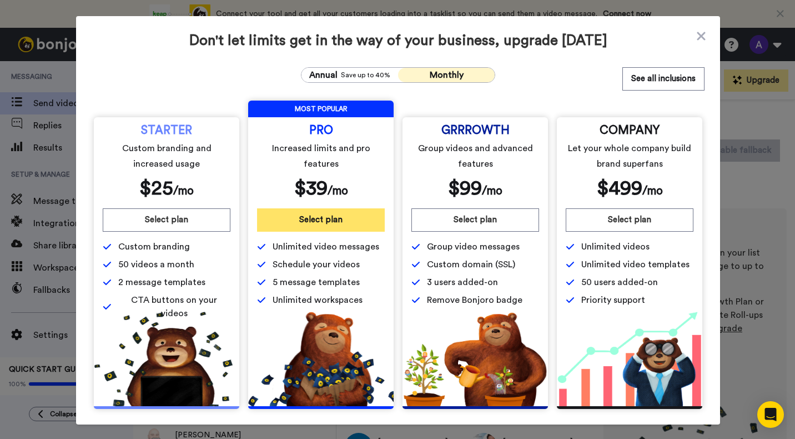
click at [339, 222] on button "Select plan" at bounding box center [321, 219] width 128 height 23
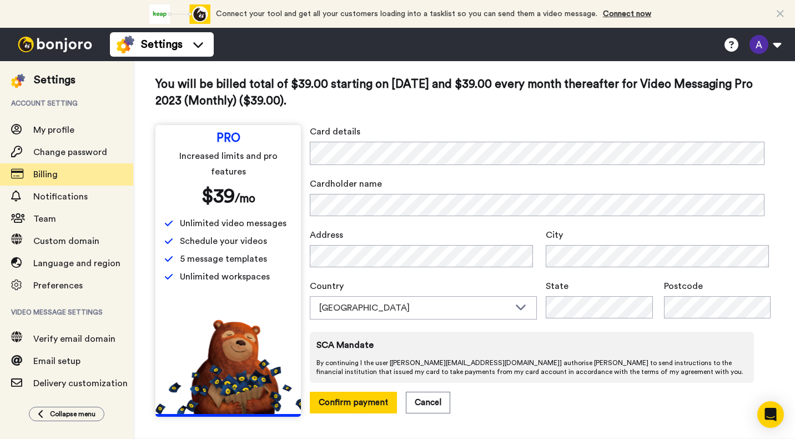
scroll to position [44, 0]
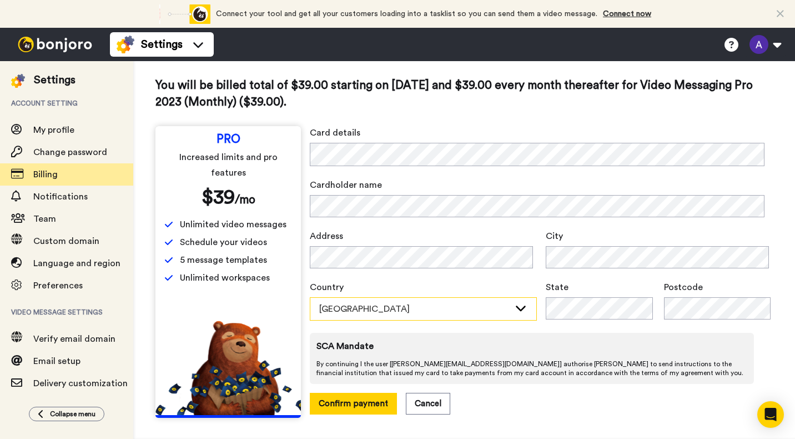
click at [524, 306] on div "[GEOGRAPHIC_DATA]" at bounding box center [423, 309] width 226 height 22
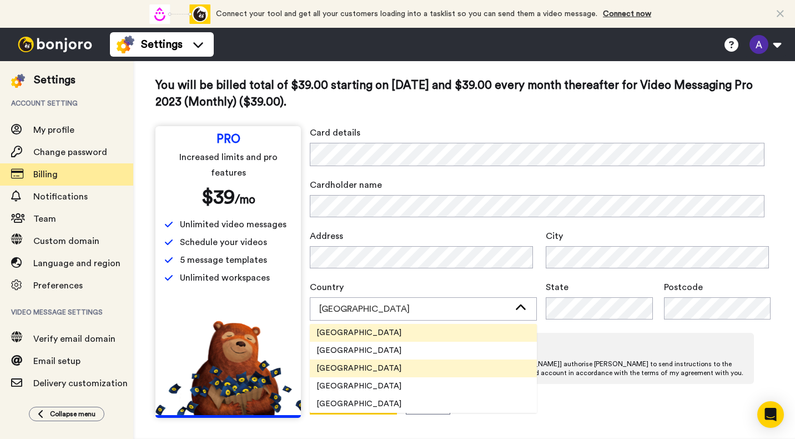
click at [380, 368] on li "[GEOGRAPHIC_DATA]" at bounding box center [423, 368] width 227 height 18
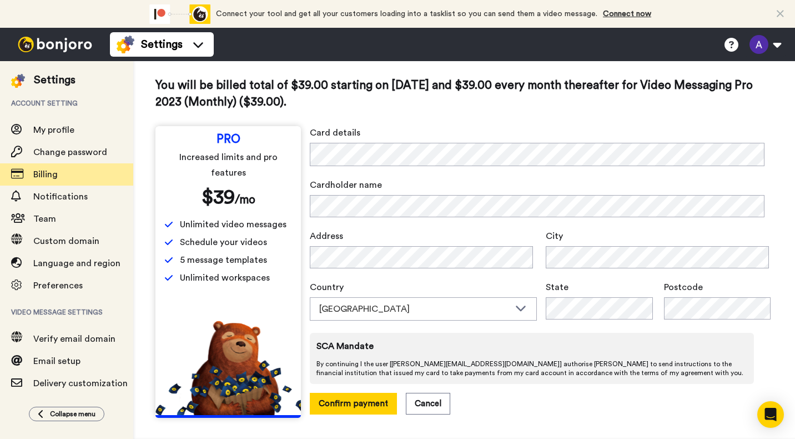
click at [614, 180] on span "Cardholder name" at bounding box center [541, 184] width 463 height 13
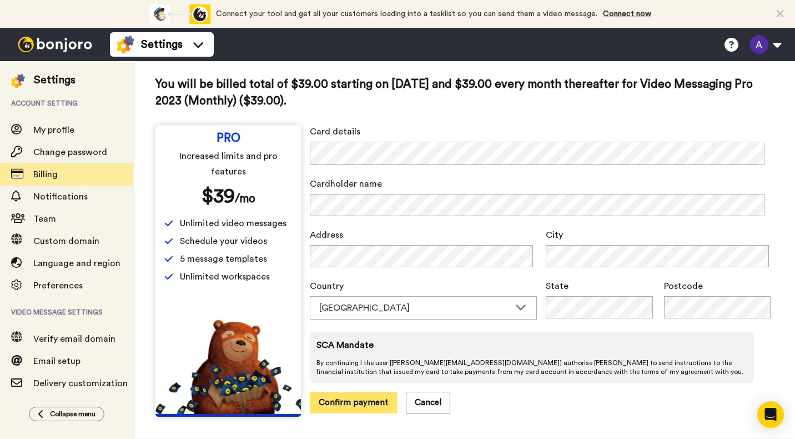
click at [359, 398] on button "Confirm payment" at bounding box center [353, 403] width 87 height 22
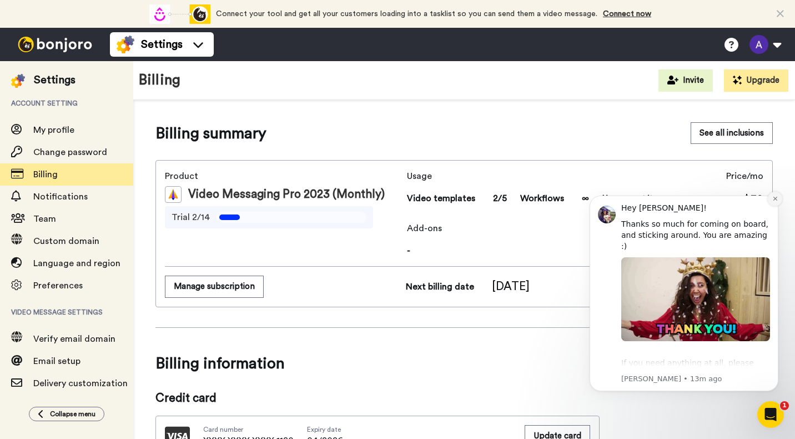
click at [769, 199] on button "Dismiss notification" at bounding box center [775, 199] width 14 height 14
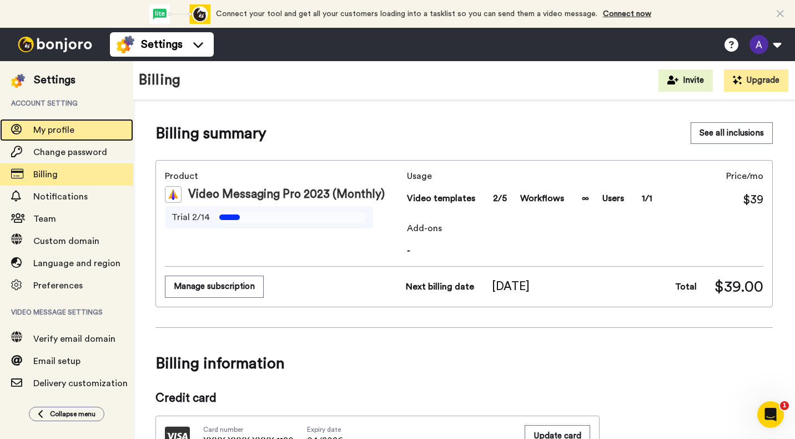
click at [57, 127] on span "My profile" at bounding box center [53, 130] width 41 height 9
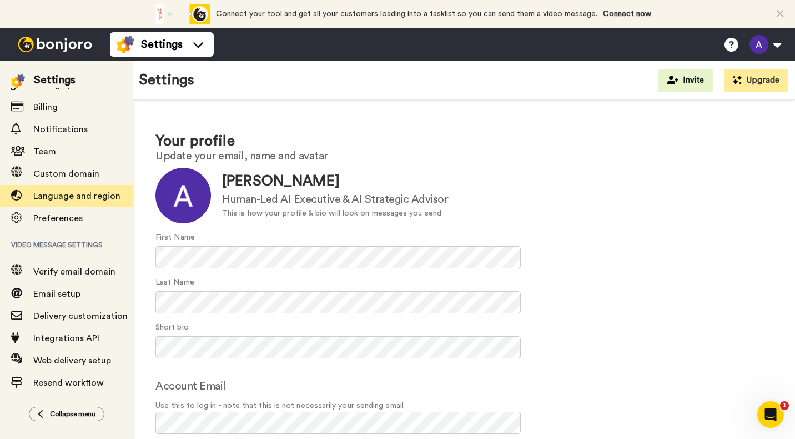
scroll to position [74, 0]
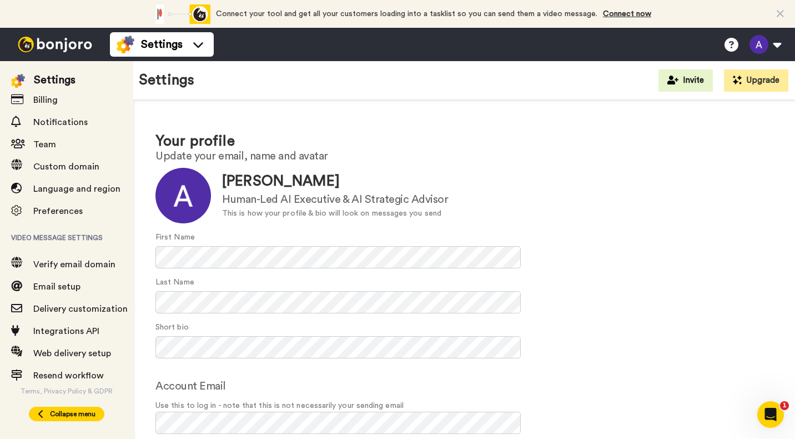
click at [69, 414] on span "Collapse menu" at bounding box center [73, 413] width 46 height 9
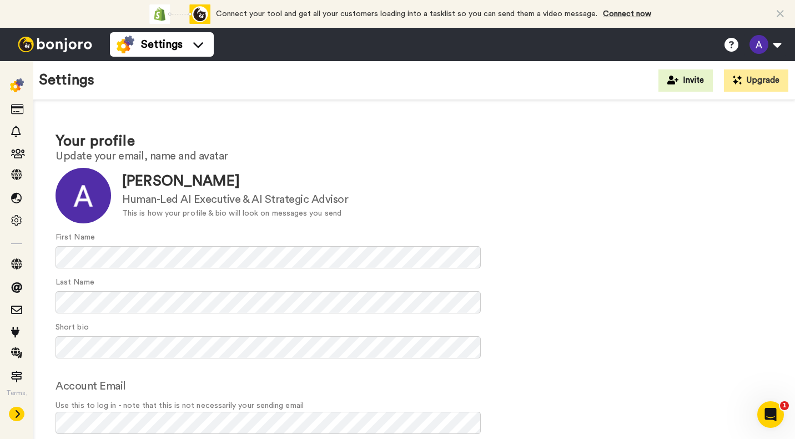
click at [19, 410] on icon at bounding box center [17, 413] width 7 height 9
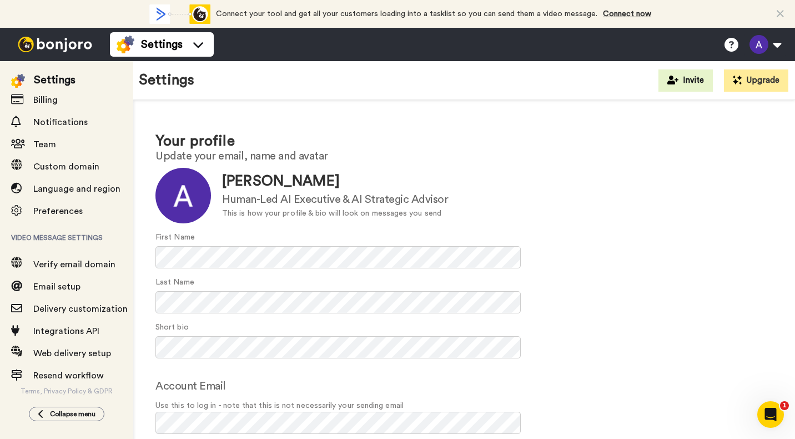
click at [19, 77] on img at bounding box center [18, 81] width 14 height 14
click at [66, 77] on div "Settings" at bounding box center [55, 80] width 42 height 16
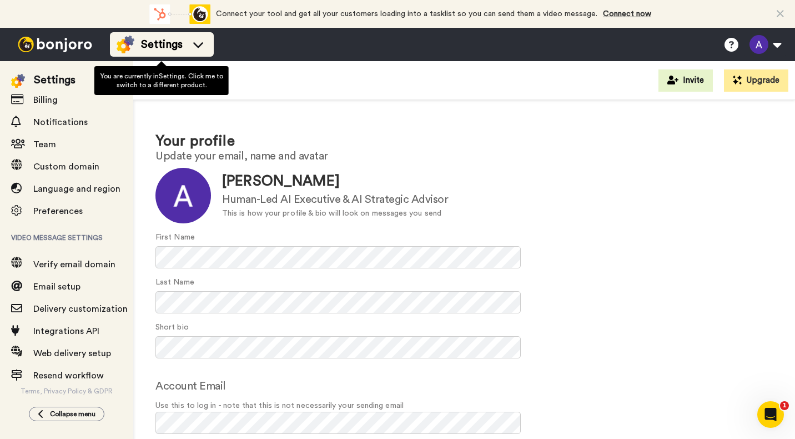
click at [203, 41] on icon at bounding box center [198, 44] width 18 height 11
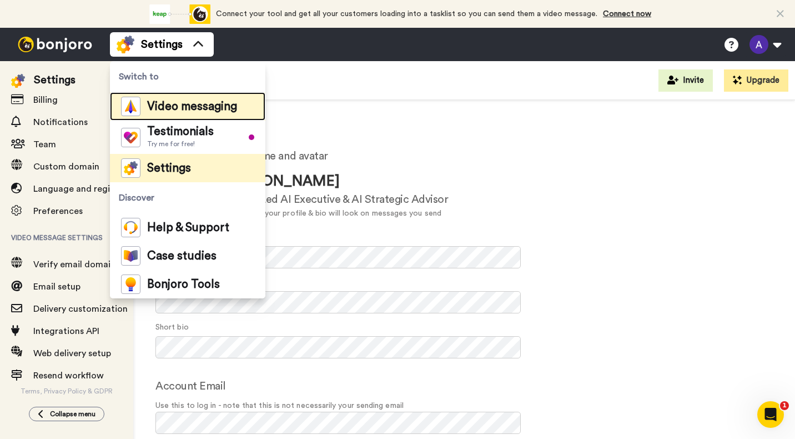
click at [173, 101] on span "Video messaging" at bounding box center [192, 106] width 90 height 11
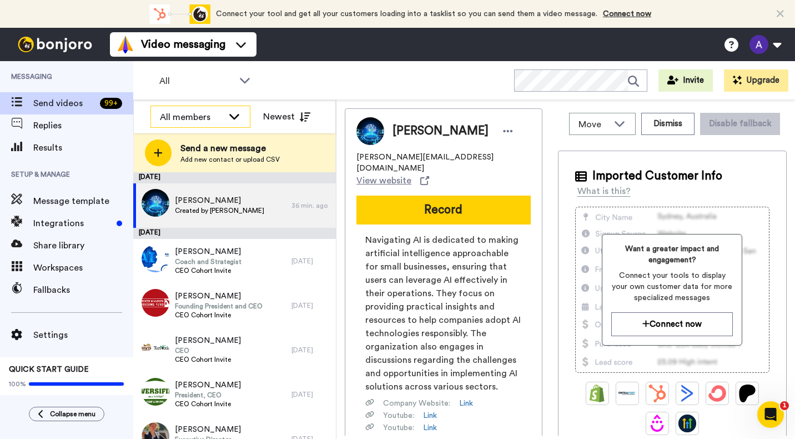
click at [190, 117] on div "All members" at bounding box center [191, 117] width 63 height 13
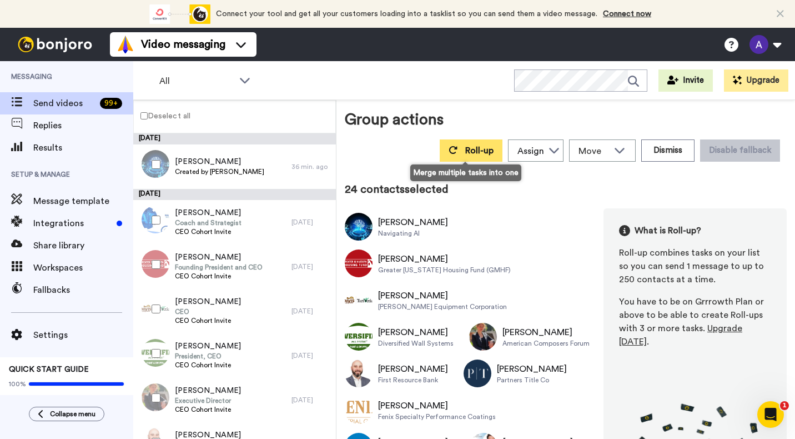
click at [475, 159] on button "Roll-up" at bounding box center [471, 150] width 63 height 22
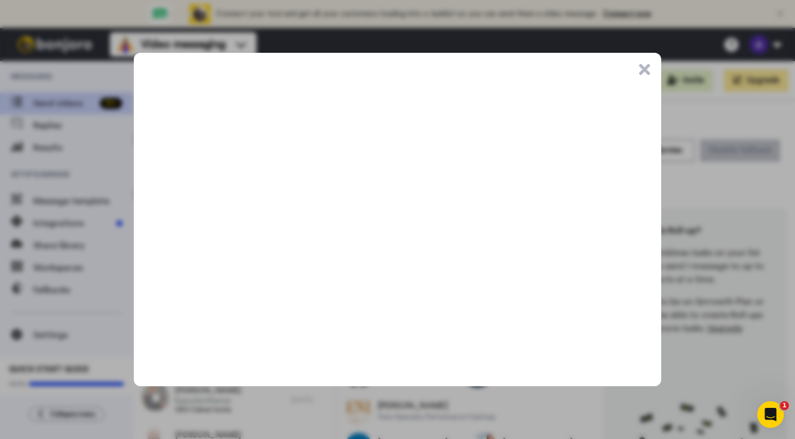
click at [646, 68] on button ".cls-1{stroke-width:0px;}" at bounding box center [644, 69] width 11 height 11
